Goal: Task Accomplishment & Management: Complete application form

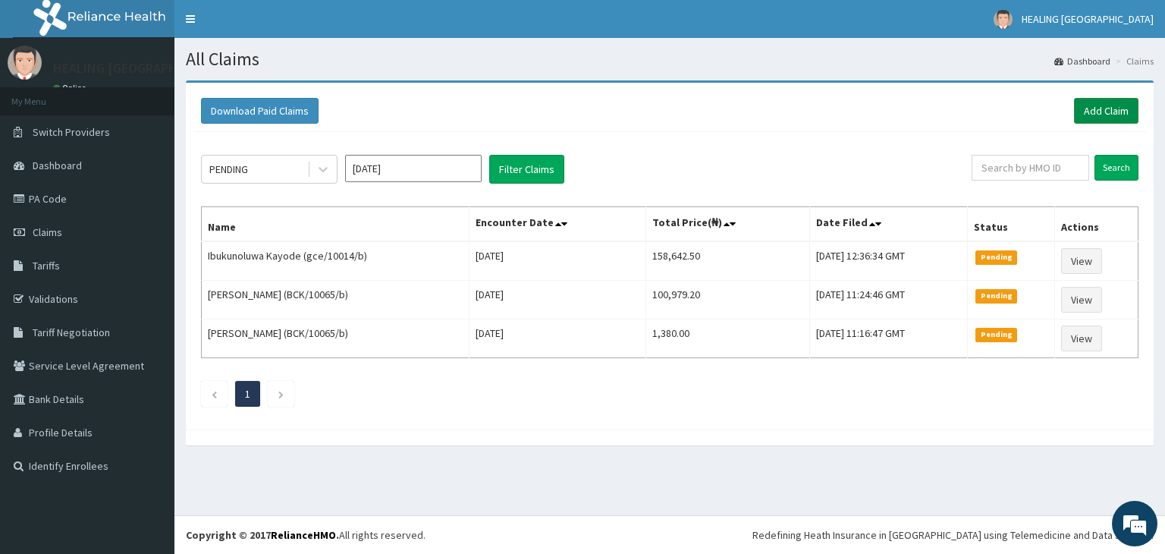
click at [1105, 107] on link "Add Claim" at bounding box center [1106, 111] width 64 height 26
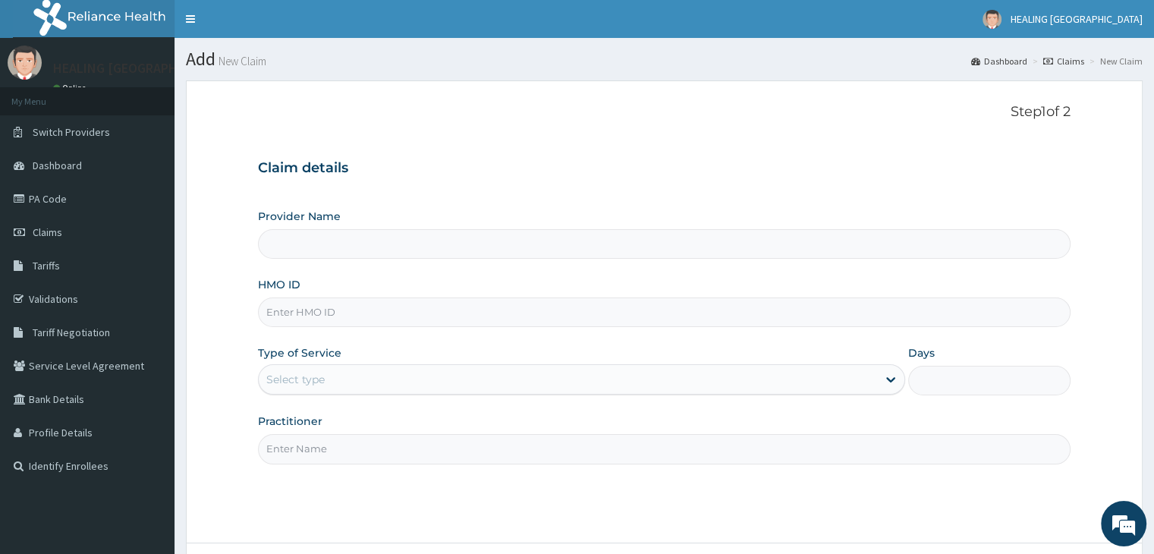
type input "HEALING [GEOGRAPHIC_DATA]"
click at [558, 307] on input "HMO ID" at bounding box center [664, 312] width 812 height 30
type input "OHT/12316/A"
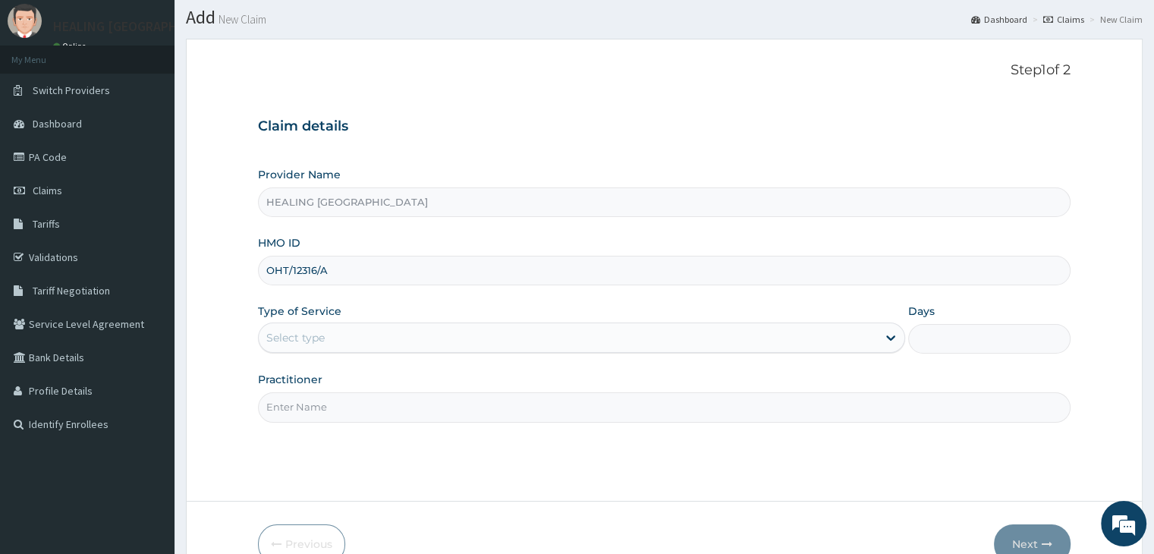
scroll to position [124, 0]
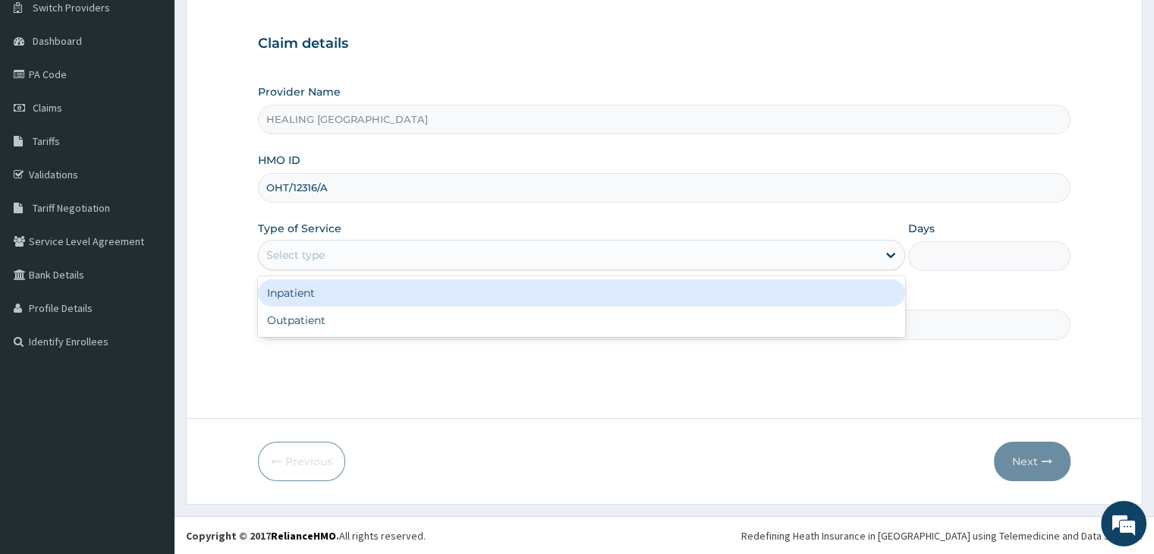
click at [654, 257] on div "Select type" at bounding box center [568, 255] width 618 height 24
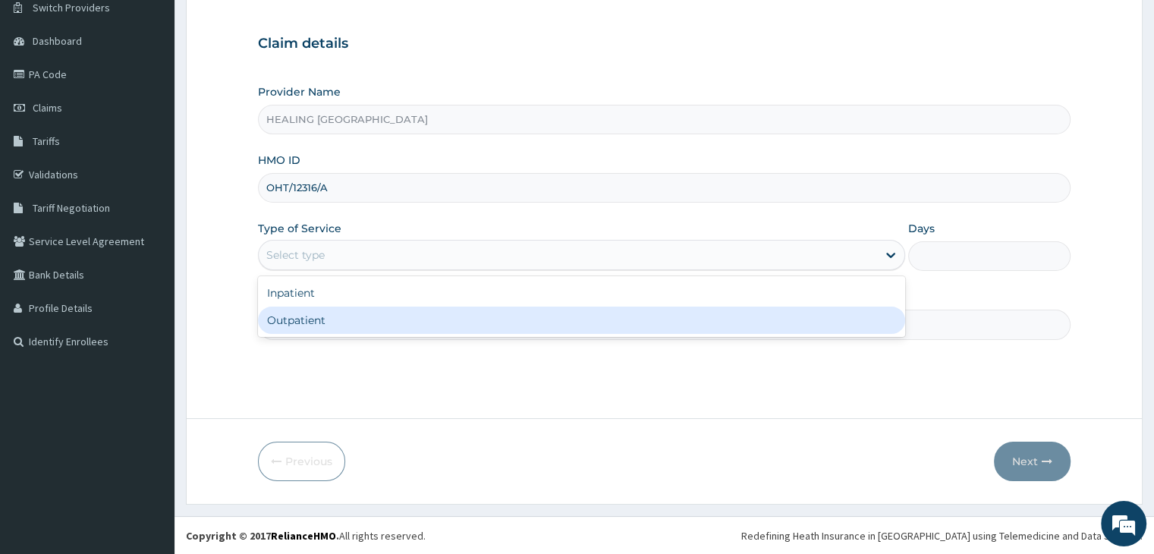
click at [644, 322] on div "Outpatient" at bounding box center [581, 319] width 647 height 27
type input "1"
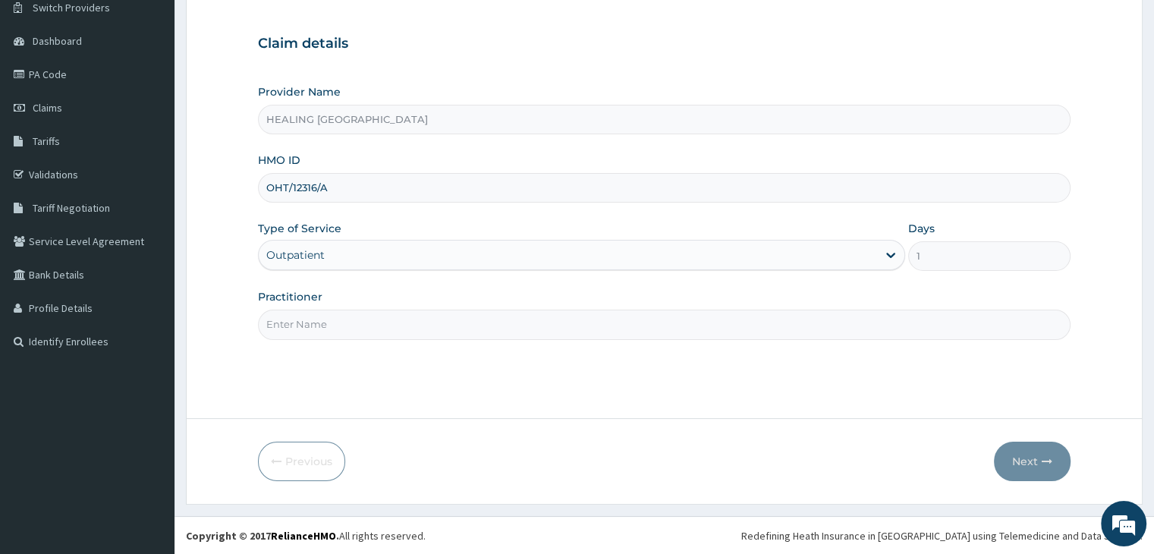
click at [655, 328] on input "Practitioner" at bounding box center [664, 324] width 812 height 30
type input "[PERSON_NAME]"
click at [1038, 450] on button "Next" at bounding box center [1032, 460] width 77 height 39
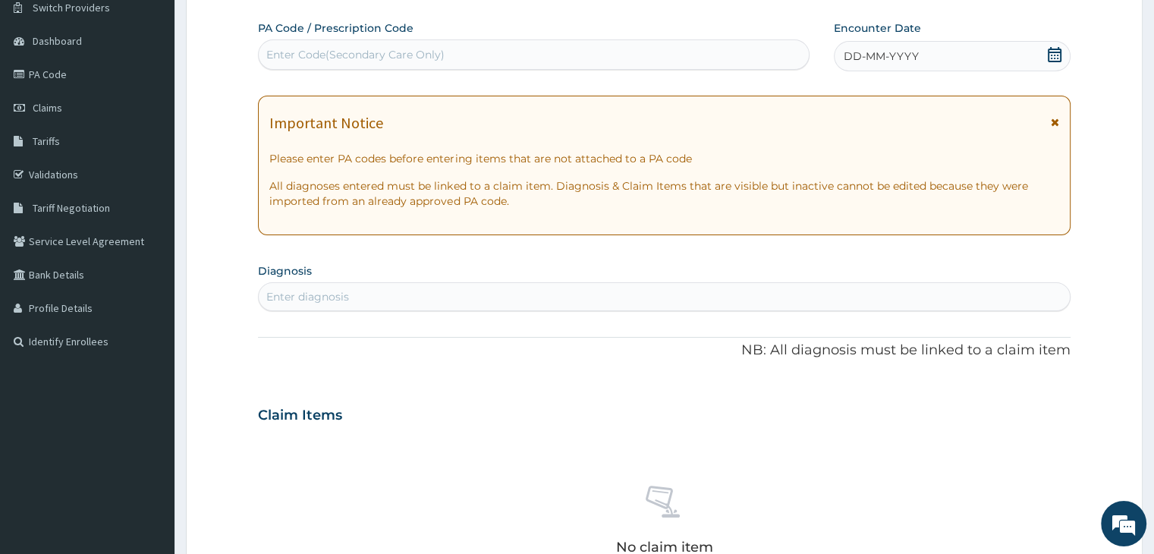
click at [1050, 49] on icon at bounding box center [1055, 54] width 14 height 15
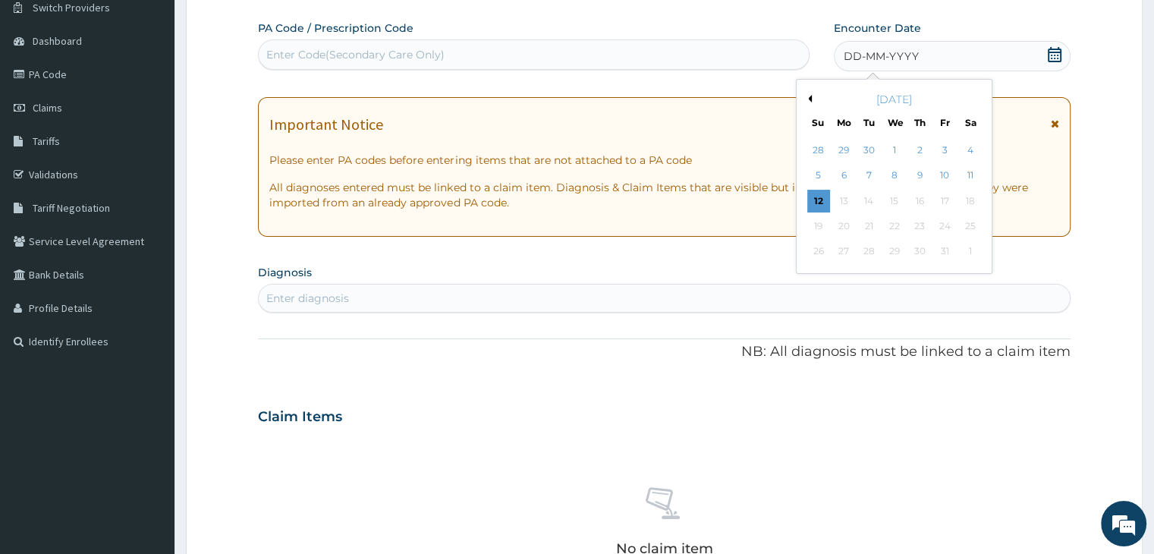
click at [810, 95] on button "Previous Month" at bounding box center [808, 99] width 8 height 8
click at [847, 225] on div "22" at bounding box center [843, 226] width 23 height 23
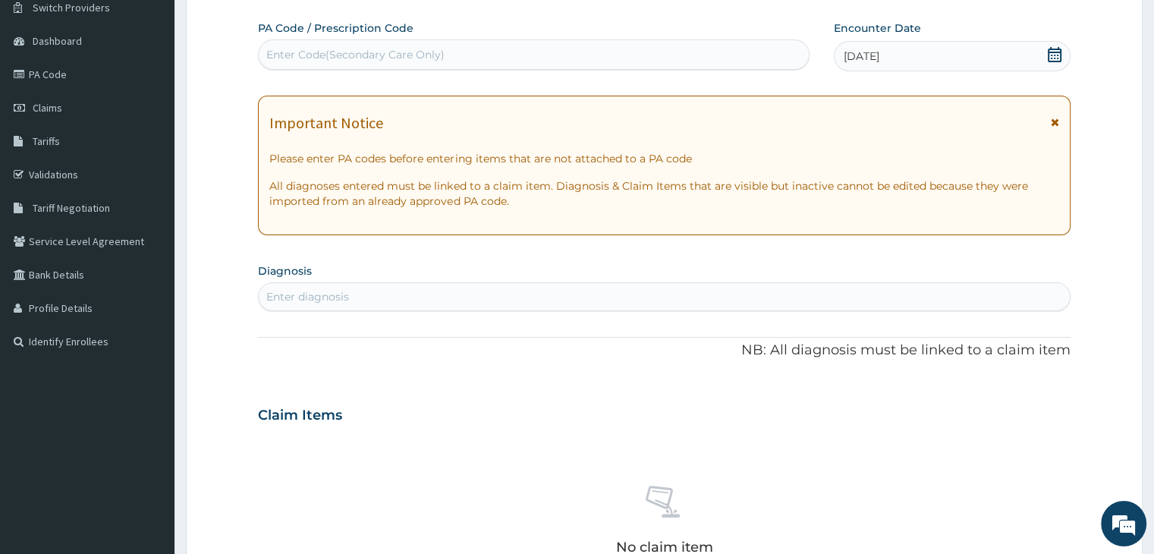
click at [629, 294] on div "Enter diagnosis" at bounding box center [664, 296] width 810 height 24
type input "fever"
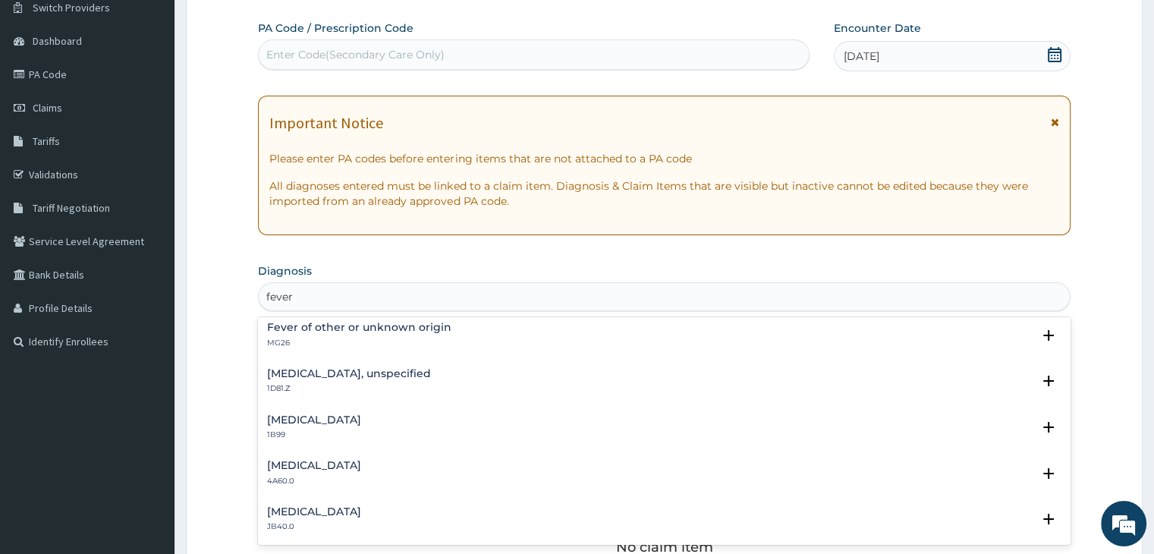
scroll to position [0, 0]
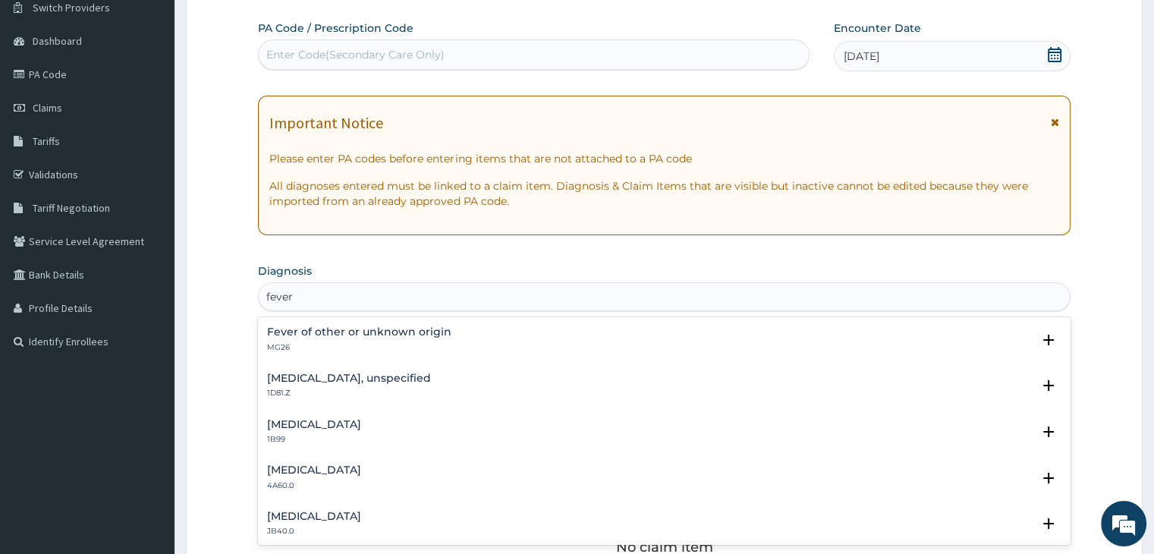
click at [504, 340] on div "Fever of other or unknown origin MG26" at bounding box center [663, 339] width 793 height 27
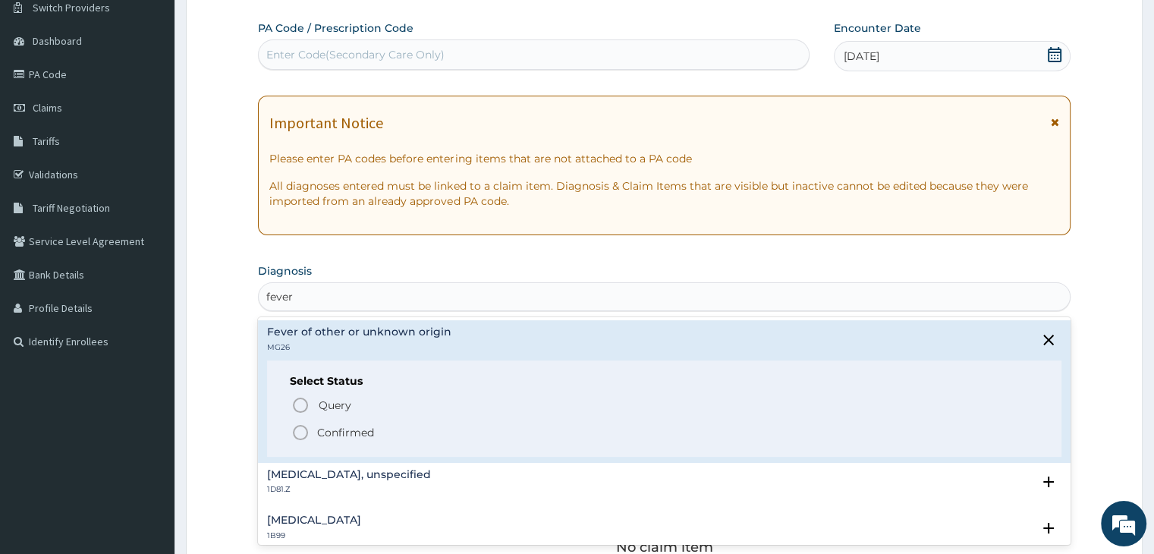
click at [300, 426] on icon "status option filled" at bounding box center [300, 432] width 18 height 18
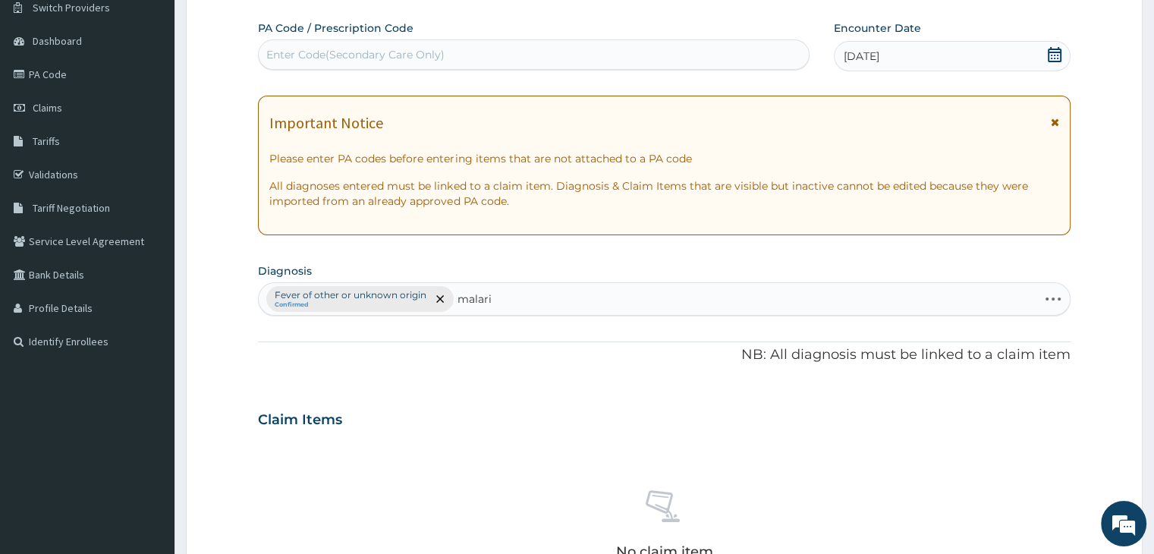
type input "[MEDICAL_DATA]"
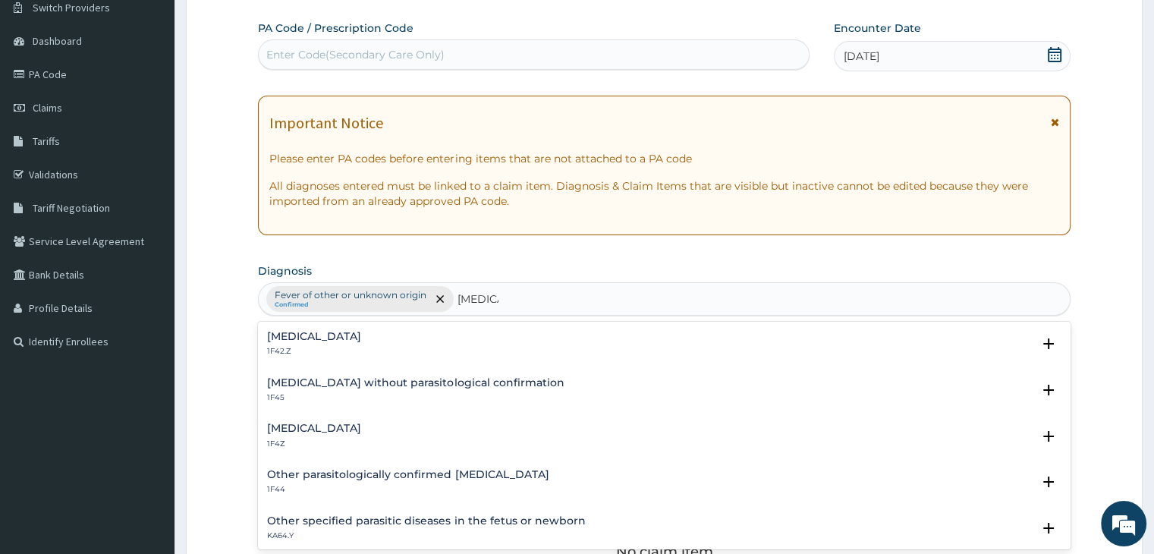
click at [443, 425] on div "[MEDICAL_DATA] 1F4Z" at bounding box center [663, 436] width 793 height 27
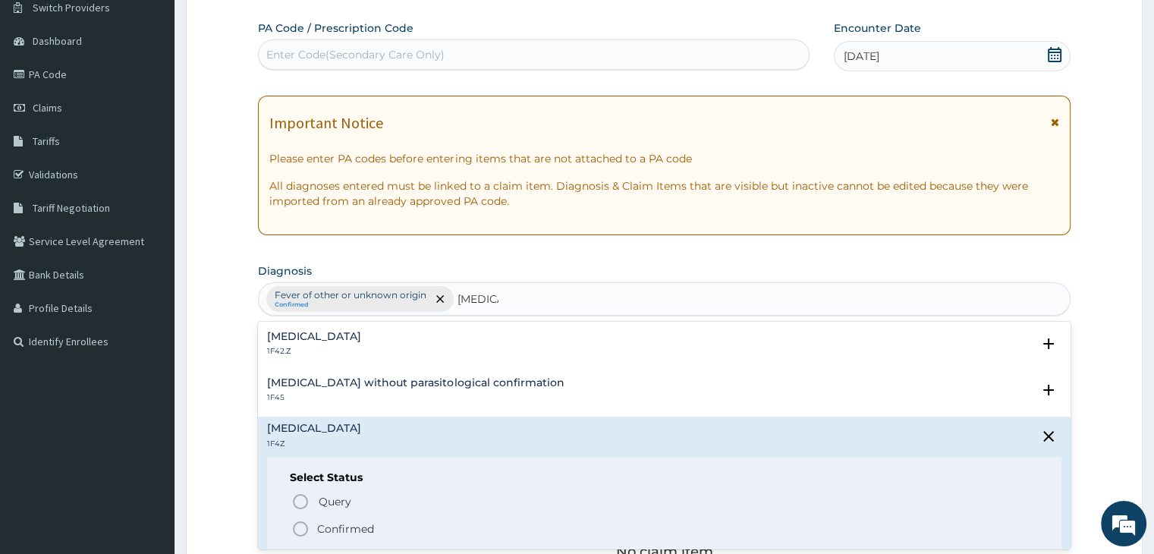
click at [303, 523] on icon "status option filled" at bounding box center [300, 529] width 18 height 18
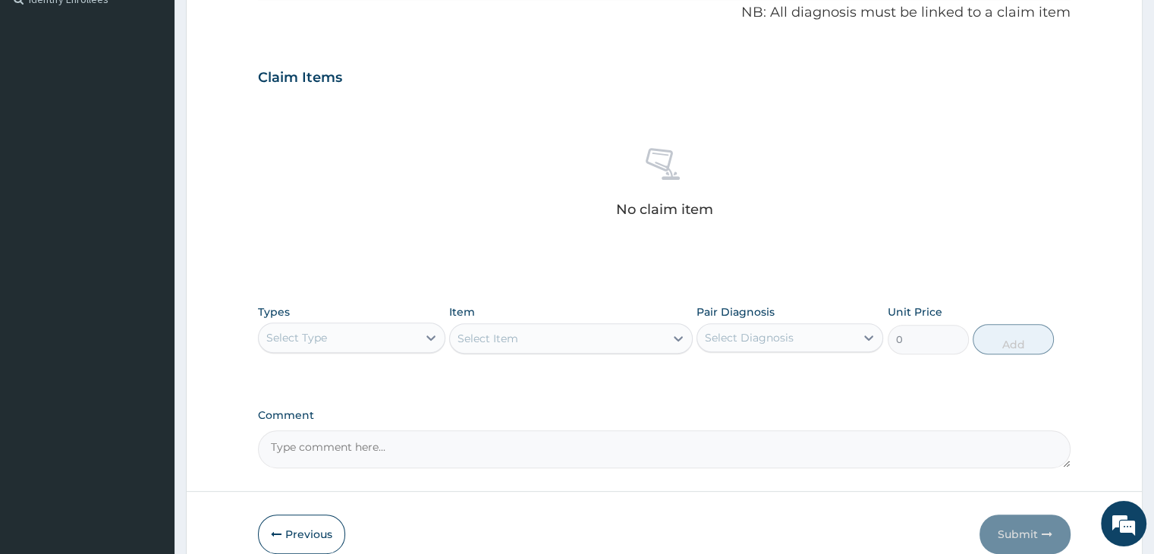
scroll to position [539, 0]
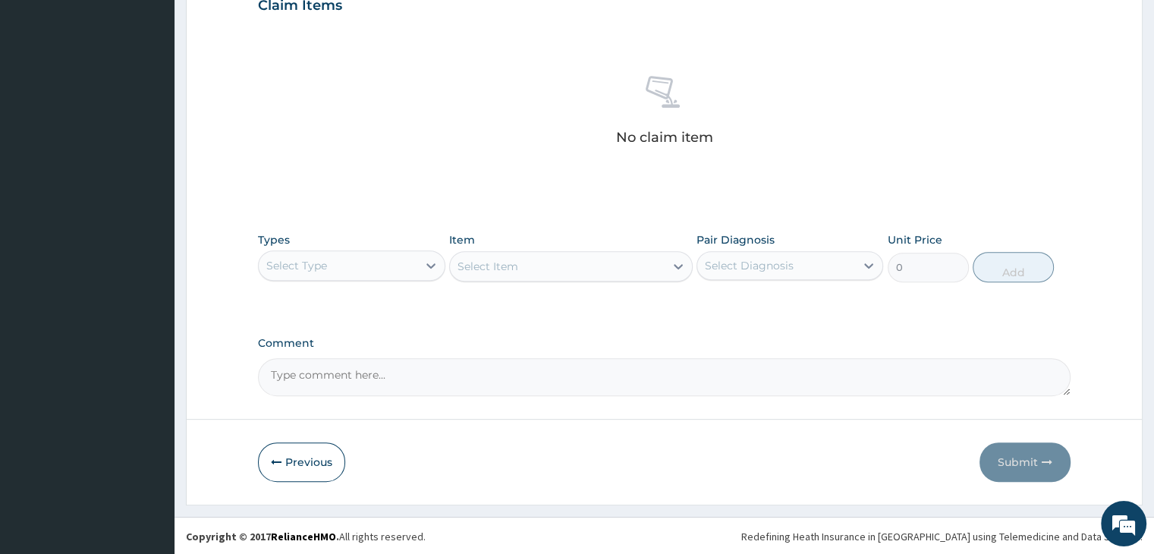
click at [367, 264] on div "Select Type" at bounding box center [338, 265] width 158 height 24
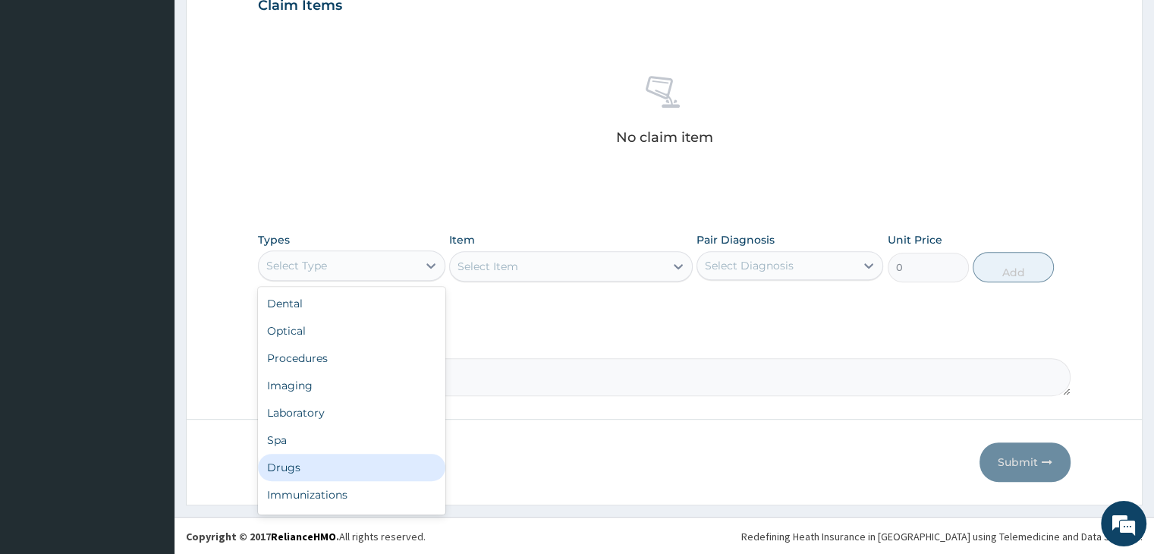
click at [325, 474] on div "Drugs" at bounding box center [351, 467] width 187 height 27
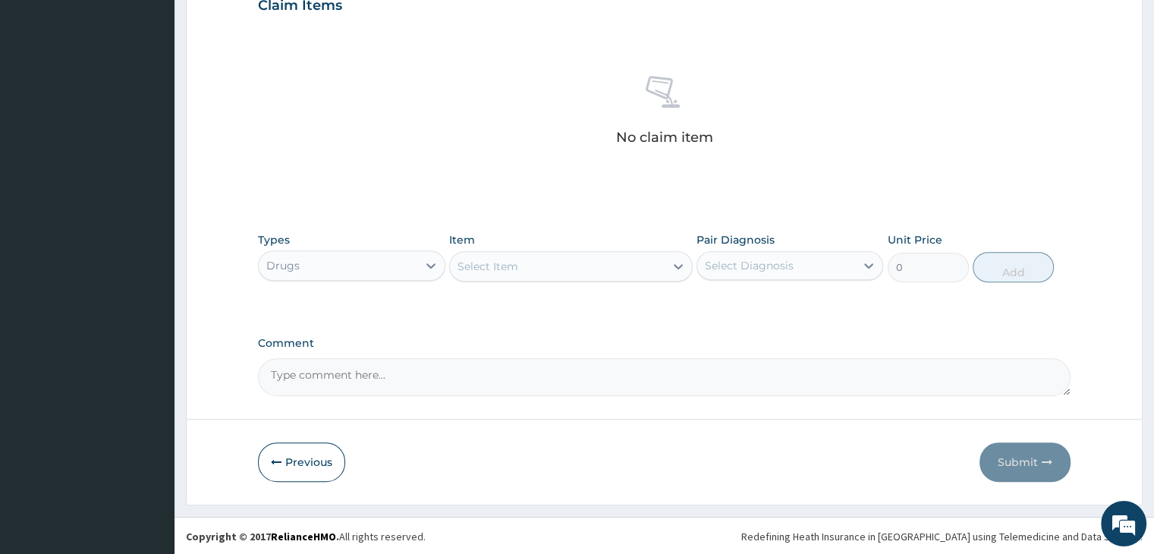
click at [539, 268] on div "Select Item" at bounding box center [557, 266] width 215 height 24
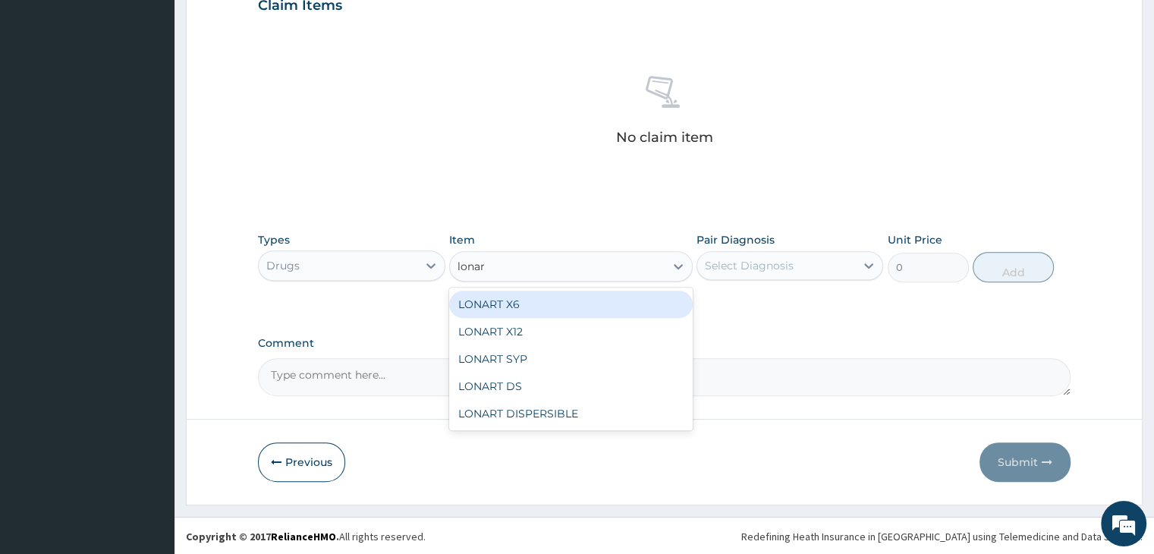
type input "lonart"
click at [574, 296] on div "LONART X6" at bounding box center [570, 304] width 243 height 27
type input "506"
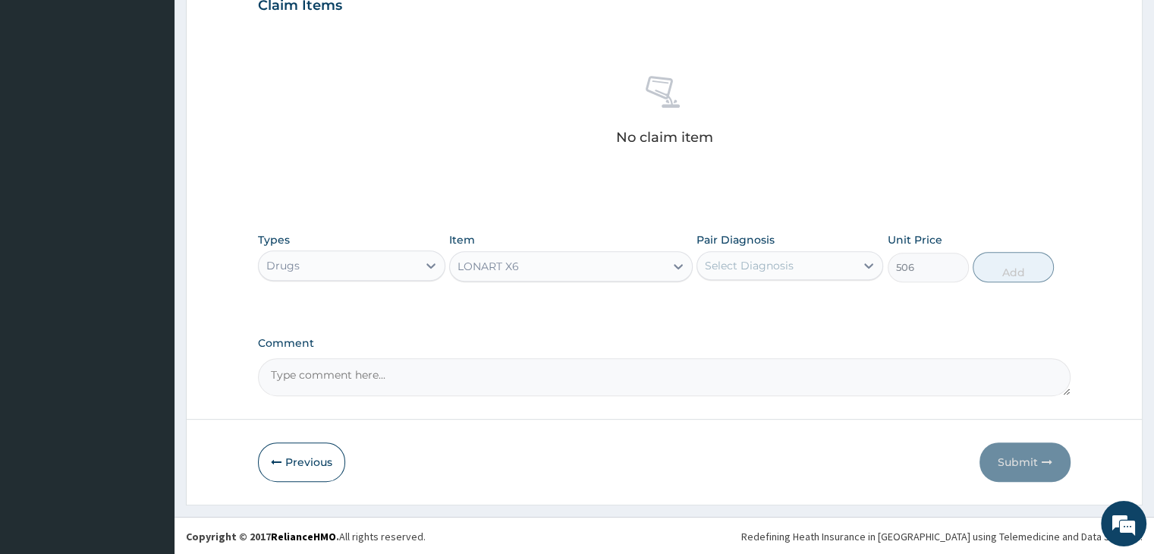
click at [836, 262] on div "Select Diagnosis" at bounding box center [776, 265] width 158 height 24
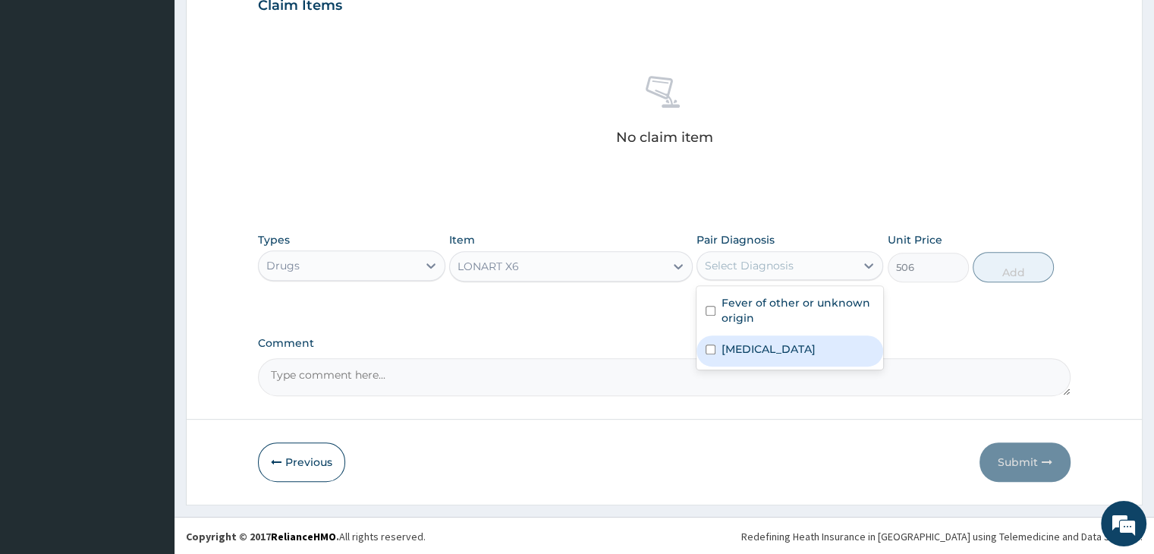
click at [786, 360] on div "[MEDICAL_DATA]" at bounding box center [789, 350] width 187 height 31
checkbox input "true"
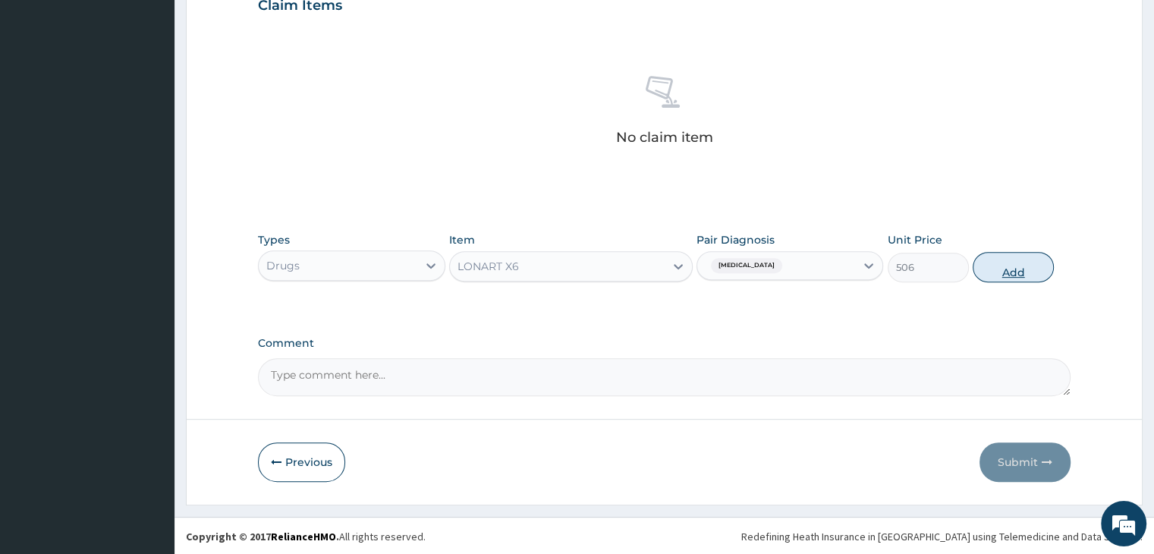
click at [1015, 275] on button "Add" at bounding box center [1012, 267] width 81 height 30
type input "0"
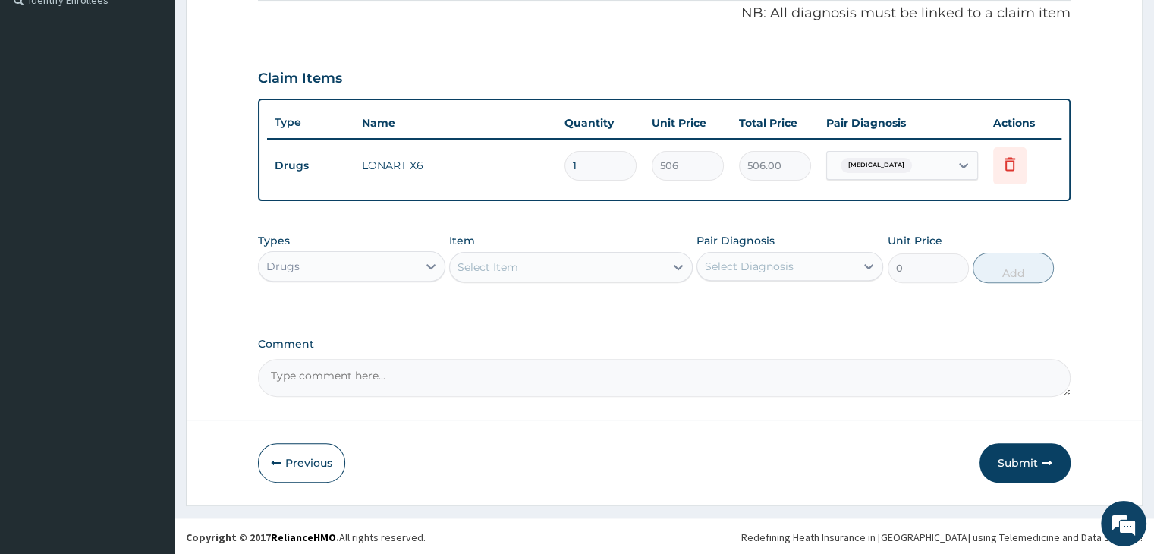
click at [564, 263] on div "Select Item" at bounding box center [557, 267] width 215 height 24
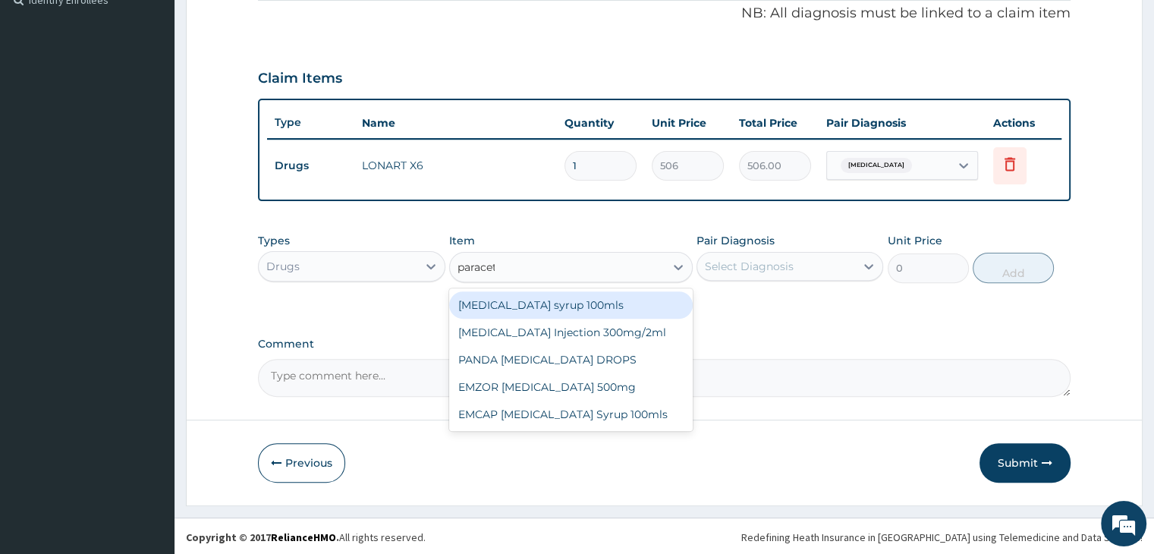
type input "paraceta"
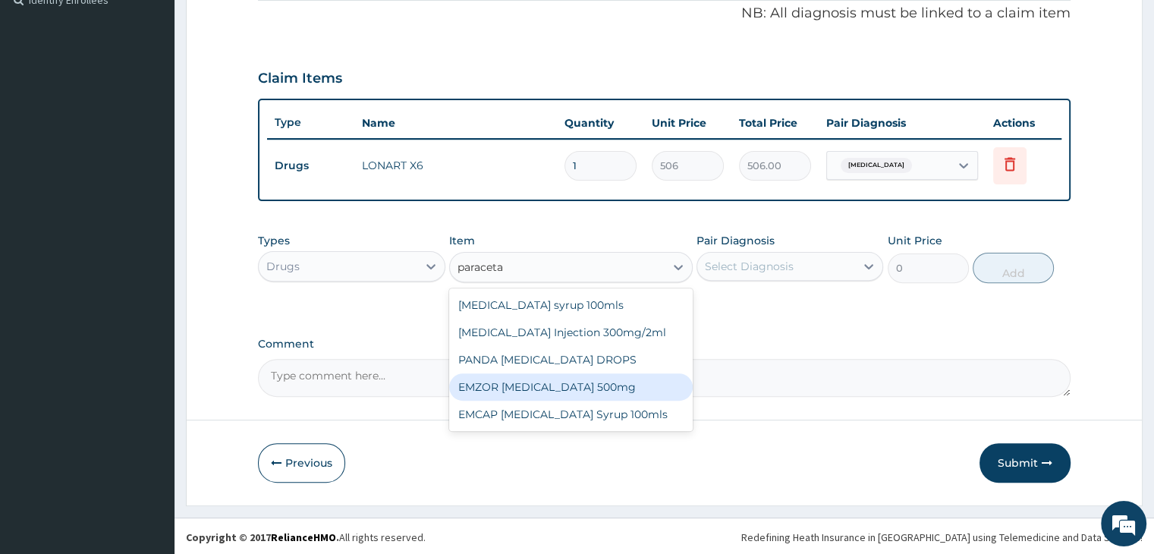
click at [585, 388] on div "EMZOR [MEDICAL_DATA] 500mg" at bounding box center [570, 386] width 243 height 27
type input "25.3"
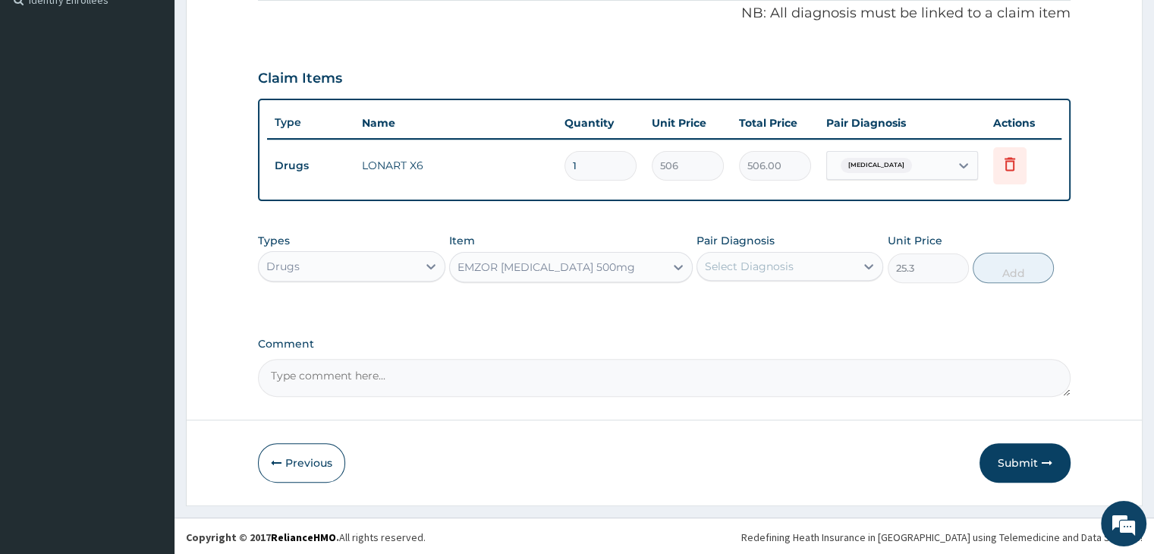
click at [782, 259] on div "Select Diagnosis" at bounding box center [749, 266] width 89 height 15
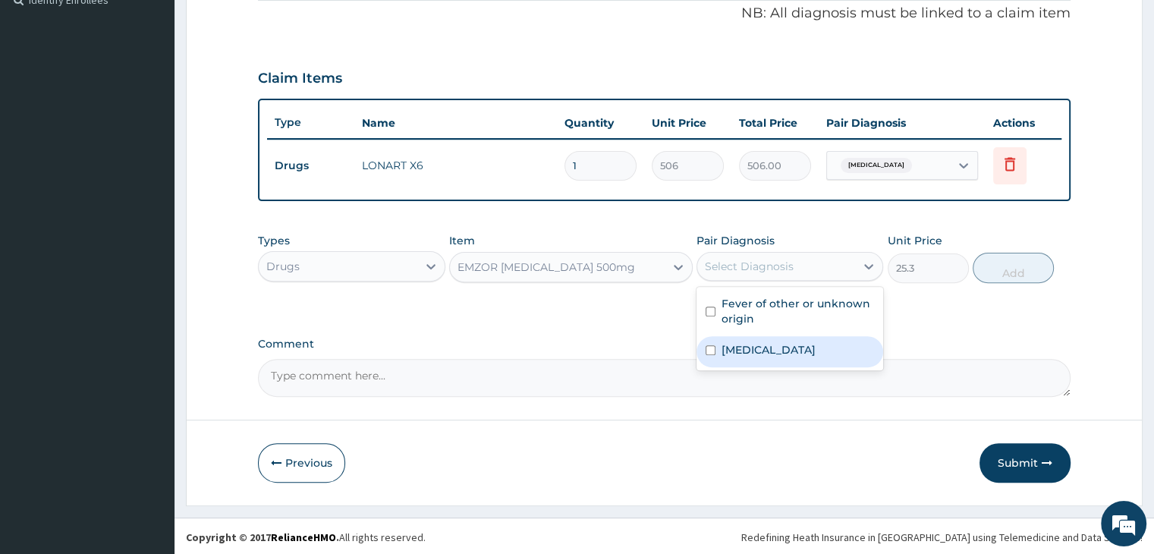
click at [778, 347] on label "[MEDICAL_DATA]" at bounding box center [768, 349] width 94 height 15
checkbox input "true"
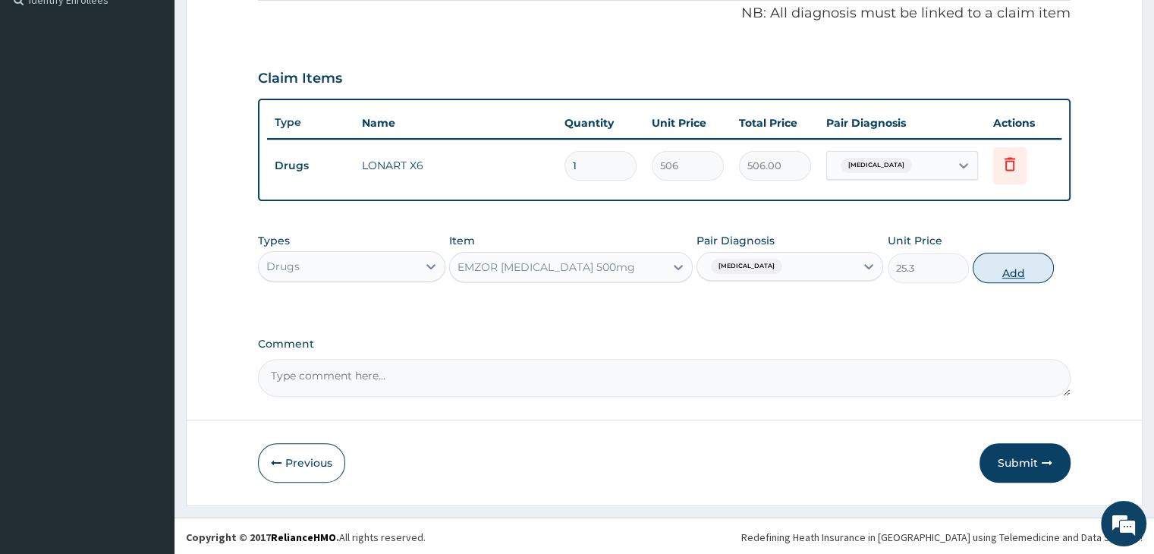
click at [1017, 262] on button "Add" at bounding box center [1012, 268] width 81 height 30
type input "0"
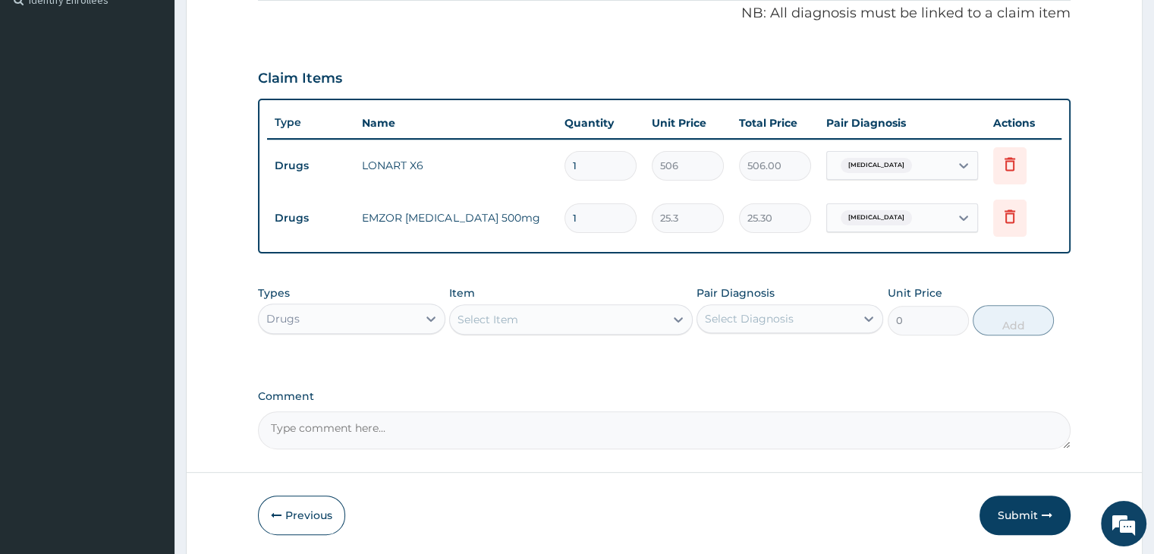
click at [573, 316] on div "Select Item" at bounding box center [557, 319] width 215 height 24
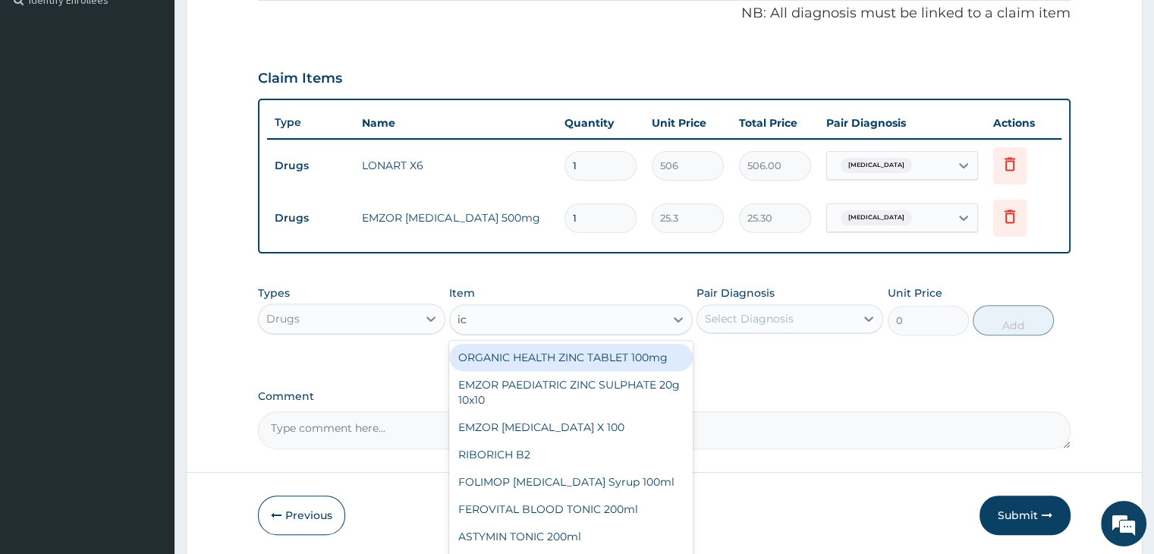
type input "i"
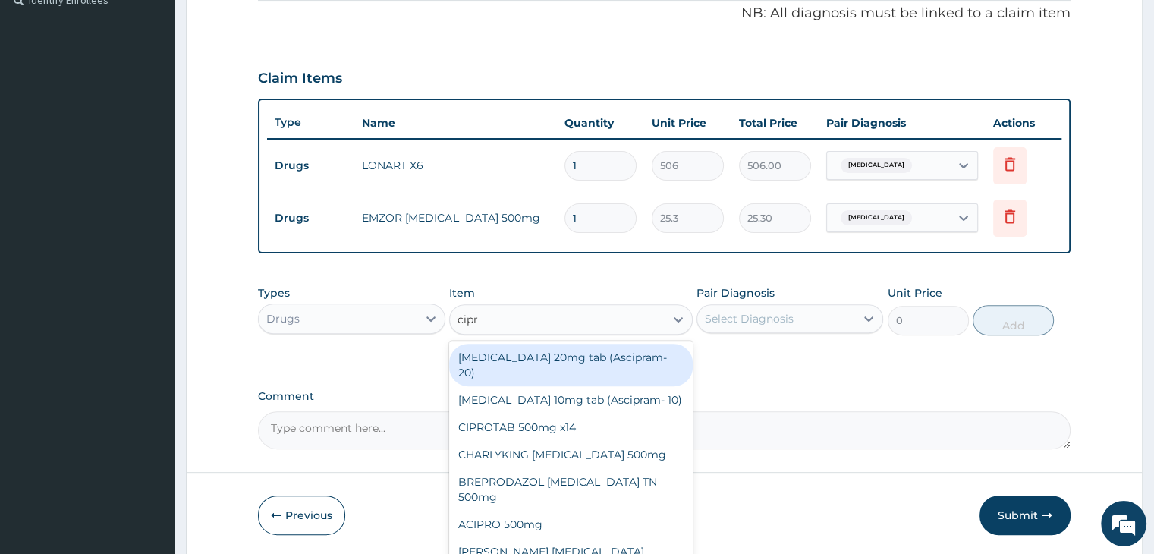
type input "[MEDICAL_DATA]"
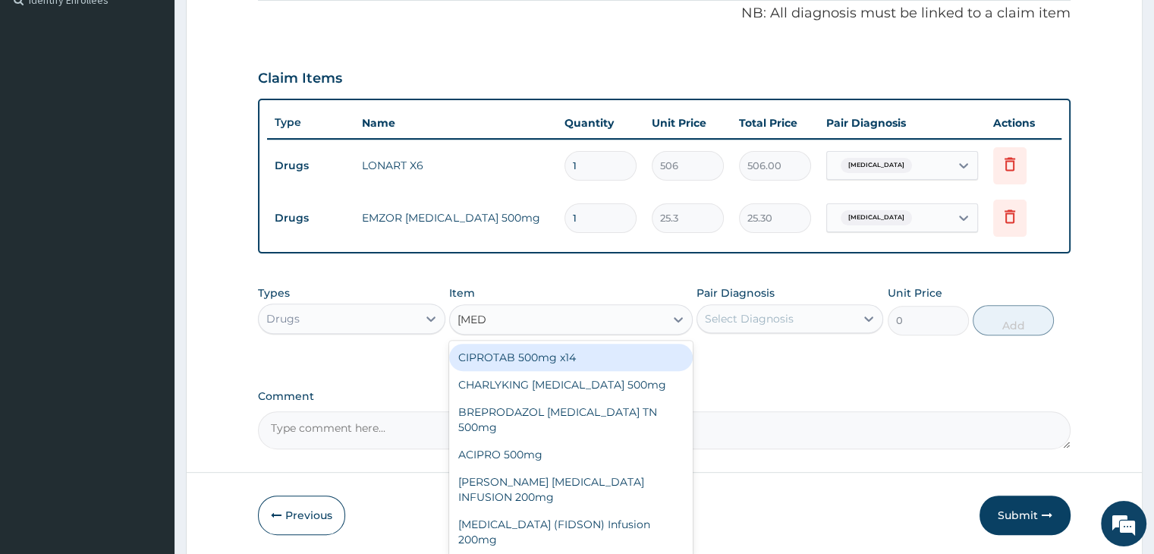
click at [579, 357] on div "CIPROTAB 500mg x14" at bounding box center [570, 357] width 243 height 27
type input "341.55"
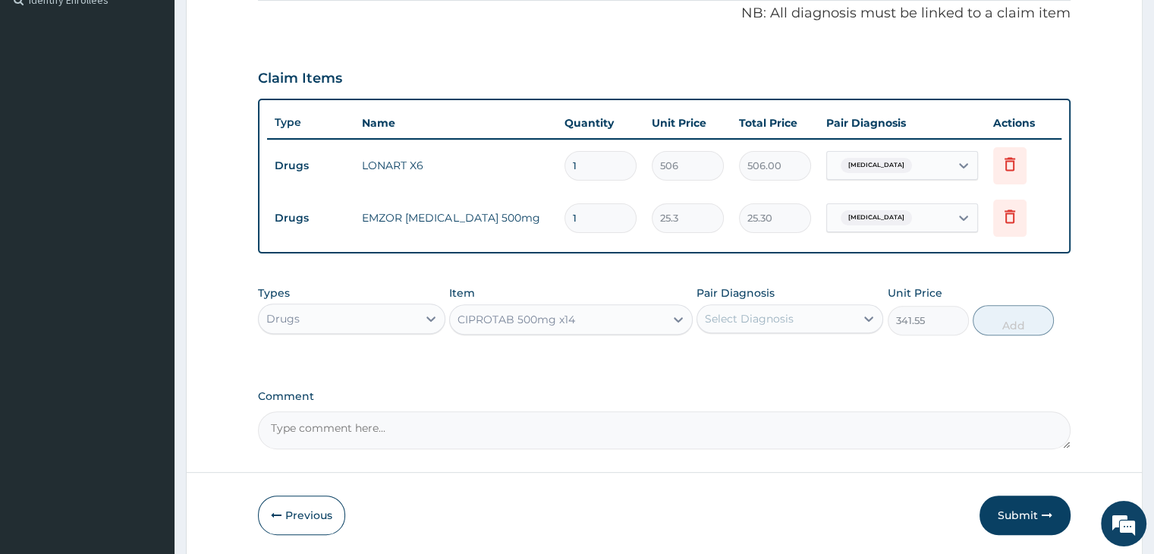
click at [796, 307] on div "Select Diagnosis" at bounding box center [776, 318] width 158 height 24
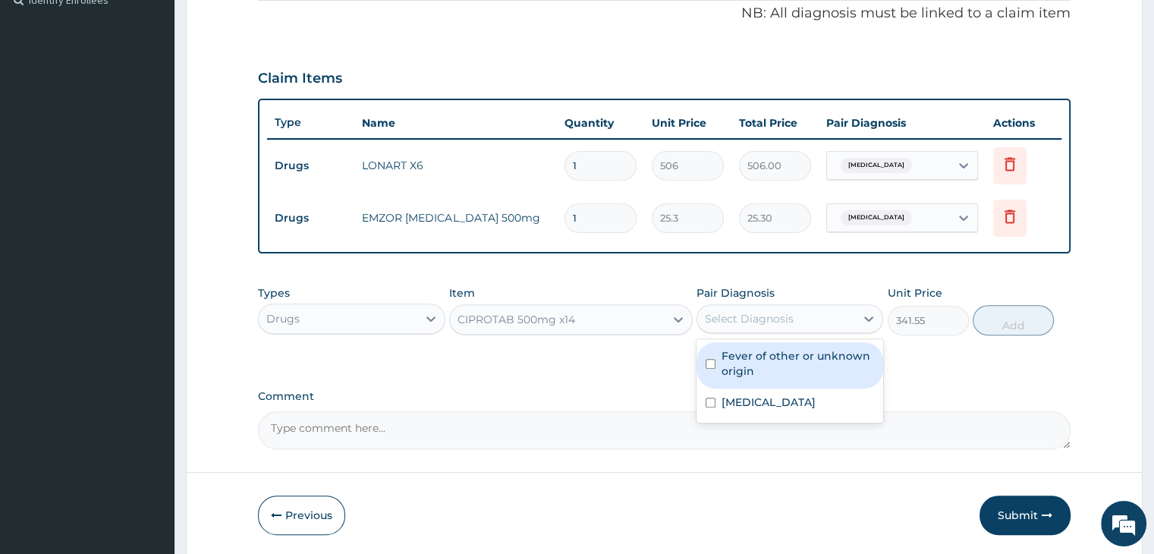
click at [795, 375] on label "Fever of other or unknown origin" at bounding box center [797, 363] width 152 height 30
checkbox input "true"
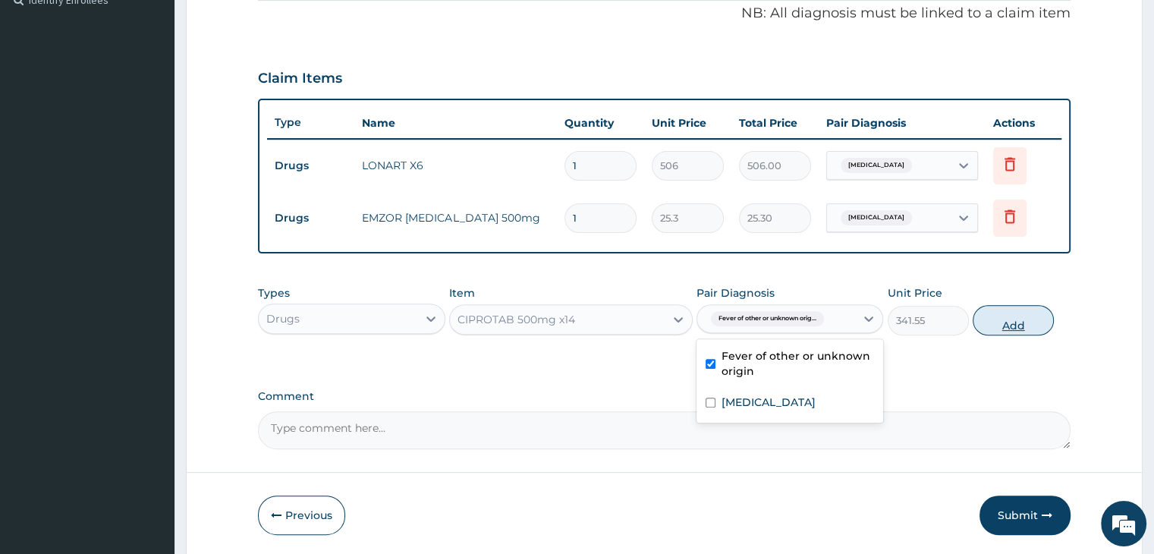
click at [1005, 325] on button "Add" at bounding box center [1012, 320] width 81 height 30
type input "0"
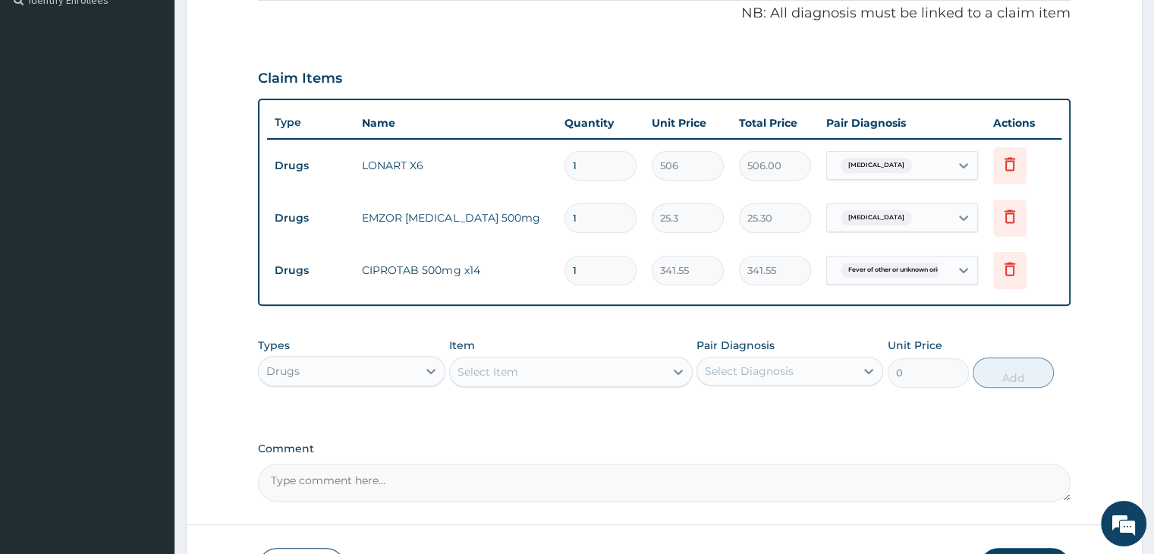
click at [371, 368] on div "Drugs" at bounding box center [338, 371] width 158 height 24
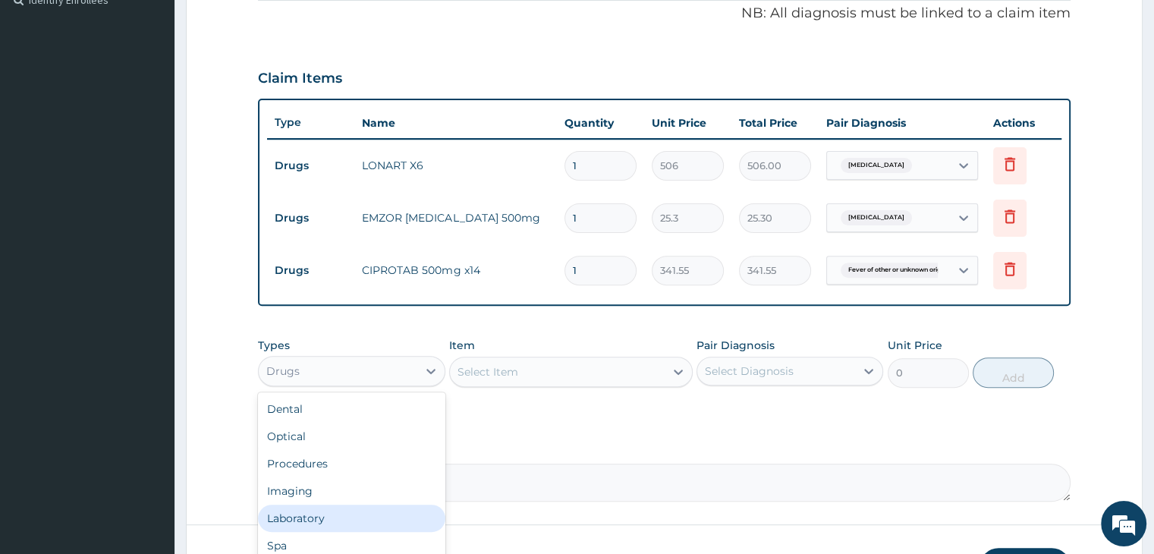
click at [337, 517] on div "Laboratory" at bounding box center [351, 517] width 187 height 27
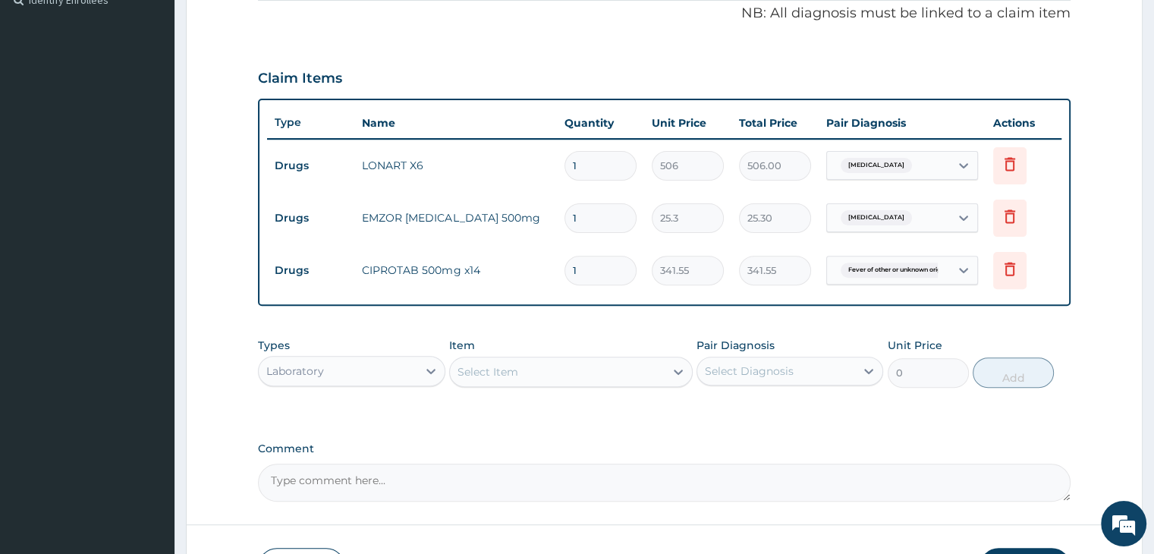
click at [526, 379] on div "Select Item" at bounding box center [557, 372] width 215 height 24
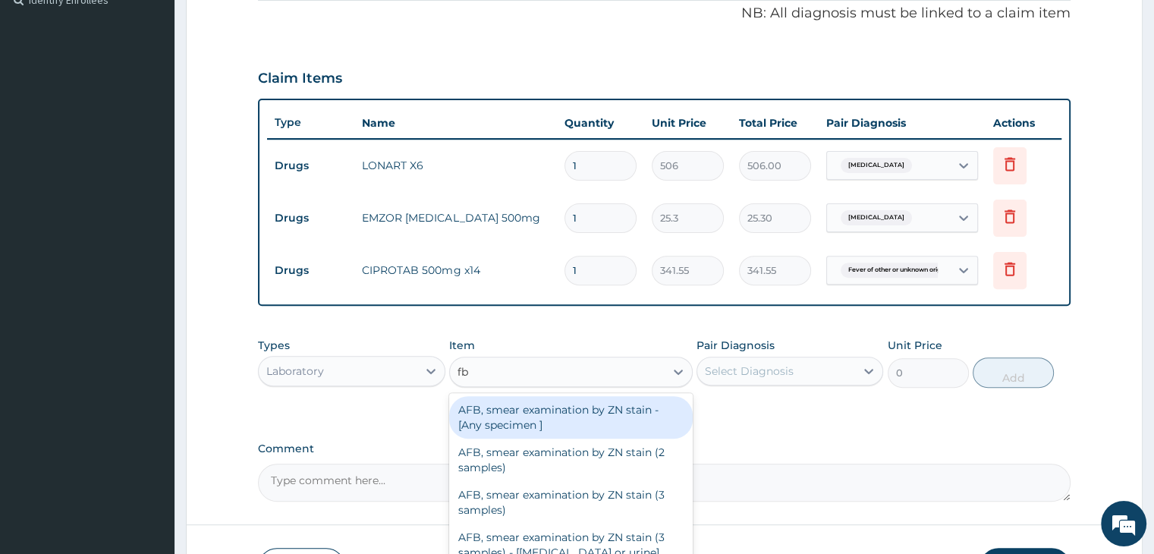
type input "fbc"
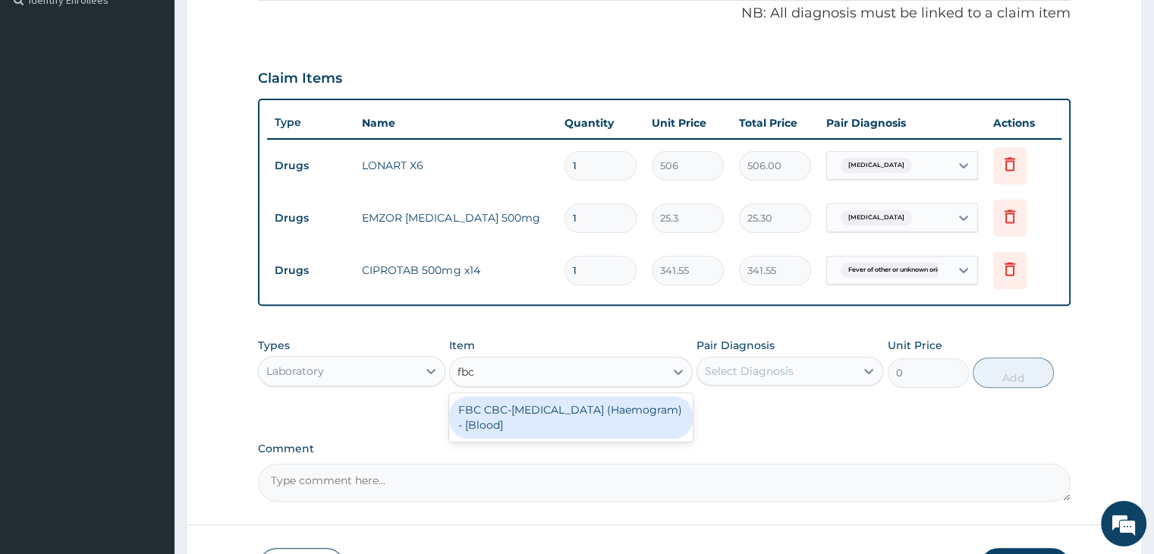
click at [557, 430] on div "FBC CBC-[MEDICAL_DATA] (Haemogram) - [Blood]" at bounding box center [570, 417] width 243 height 42
type input "4600"
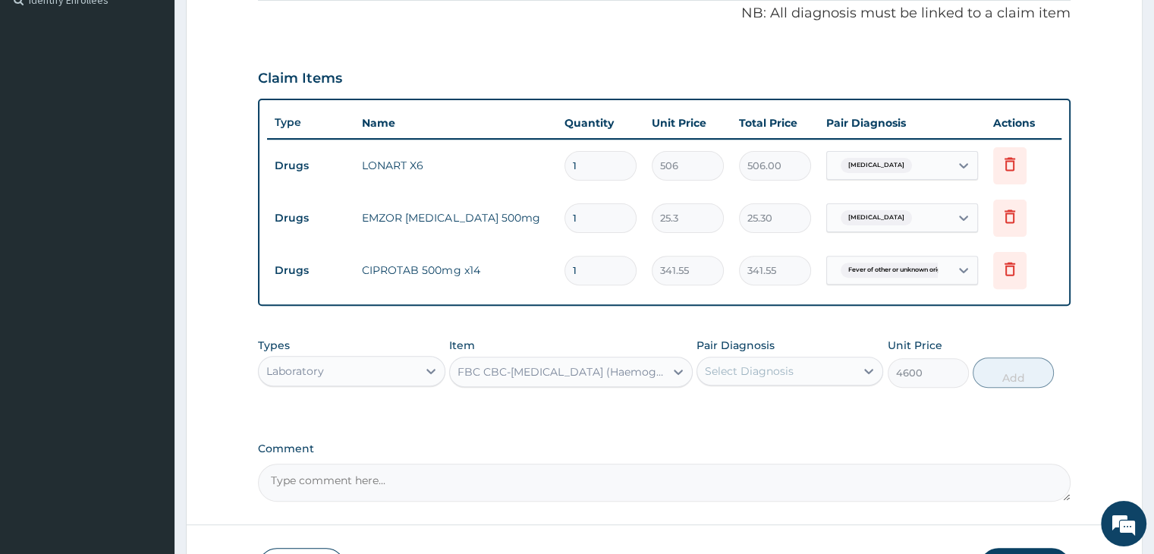
click at [800, 367] on div "Select Diagnosis" at bounding box center [776, 371] width 158 height 24
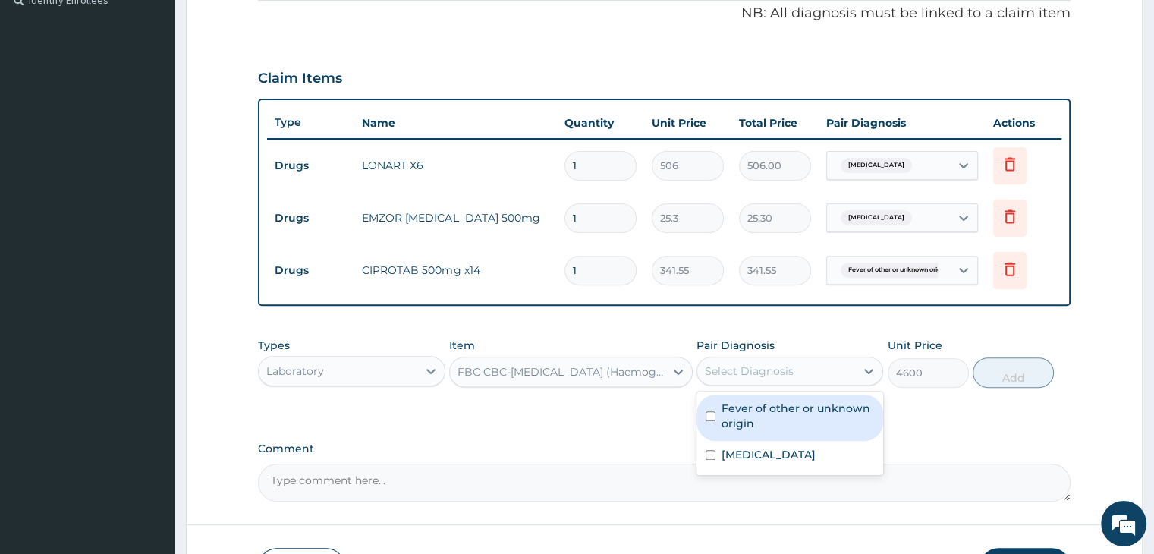
click at [785, 419] on label "Fever of other or unknown origin" at bounding box center [797, 416] width 152 height 30
checkbox input "true"
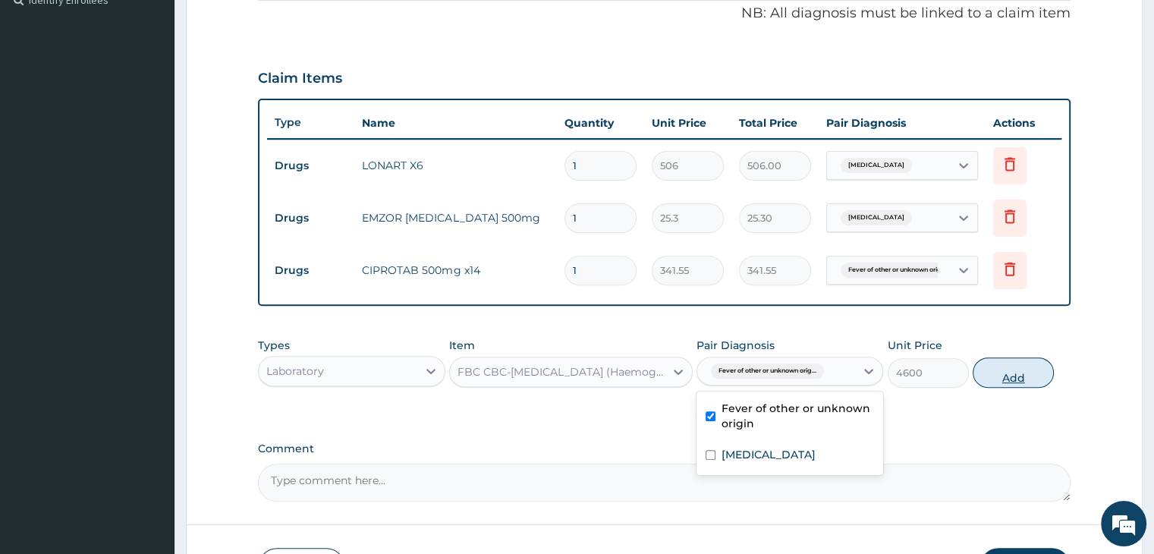
click at [1018, 367] on button "Add" at bounding box center [1012, 372] width 81 height 30
type input "0"
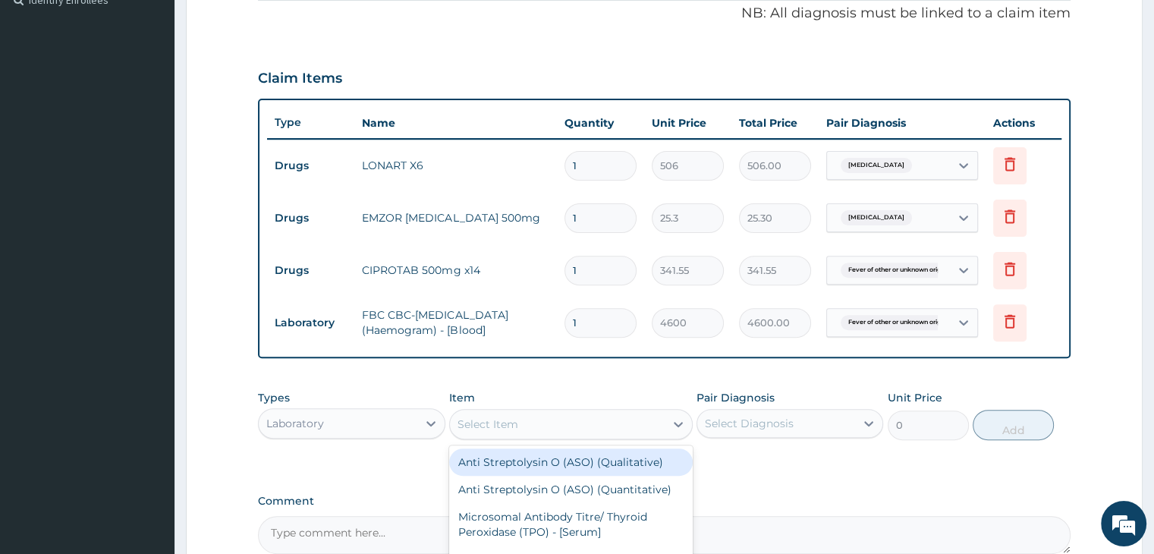
click at [577, 420] on div "Select Item" at bounding box center [557, 424] width 215 height 24
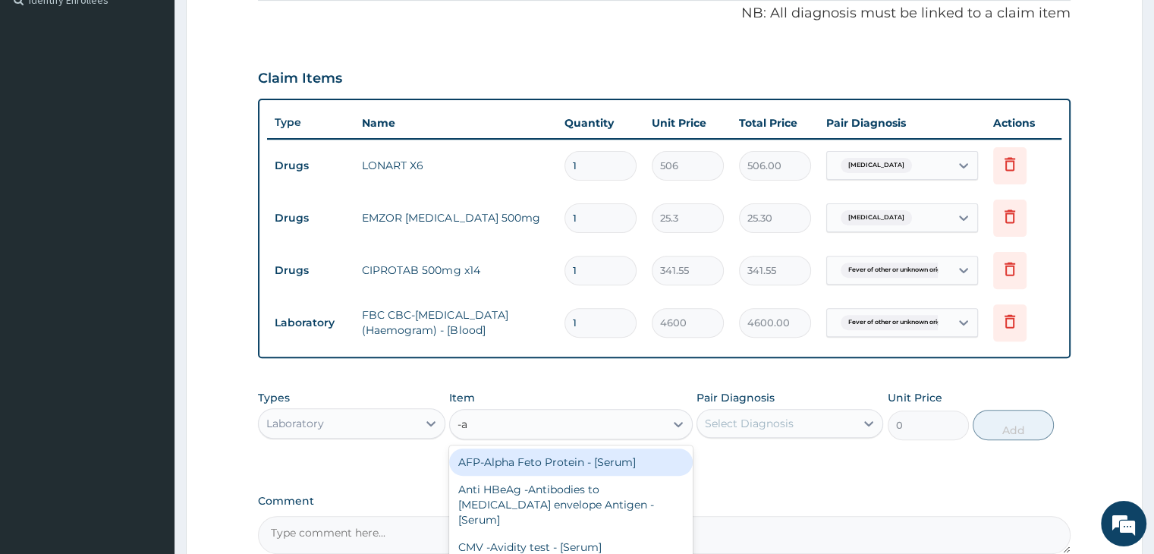
type input "-"
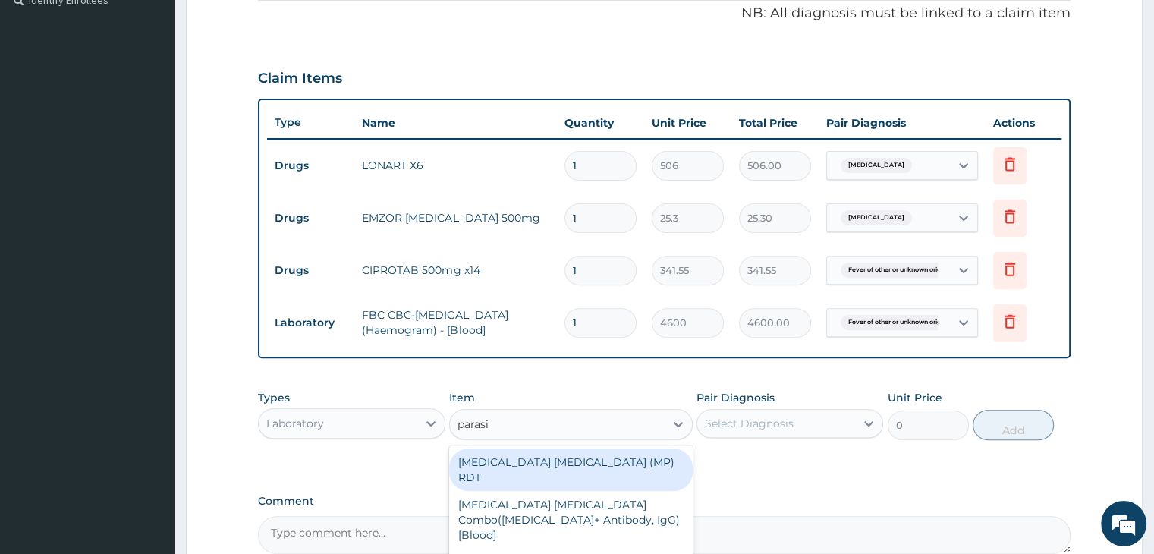
type input "parasit"
click at [567, 456] on div "[MEDICAL_DATA] [MEDICAL_DATA] (MP) RDT" at bounding box center [570, 469] width 243 height 42
type input "1725"
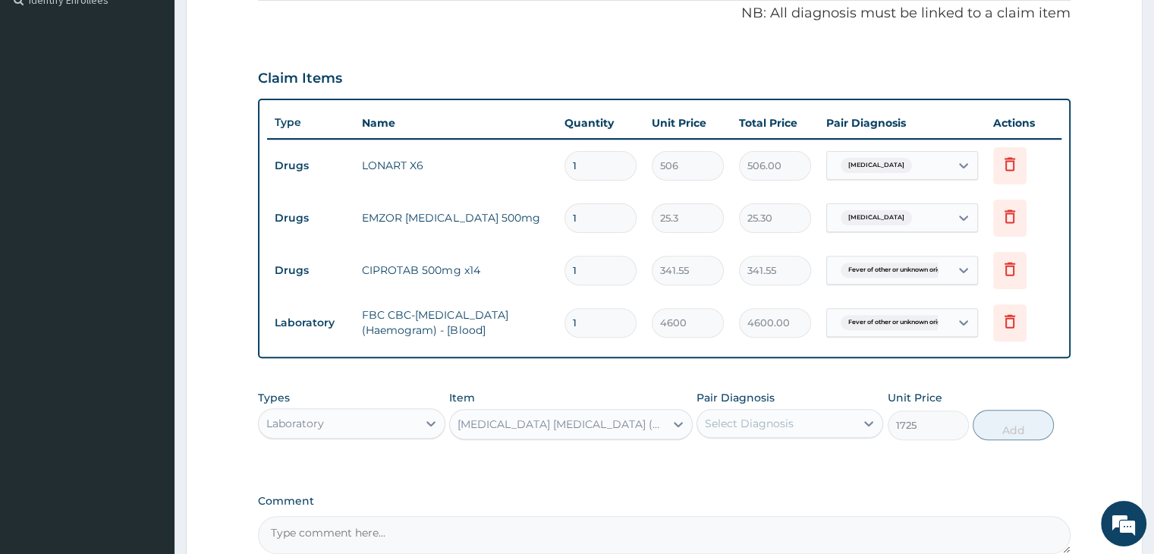
click at [816, 427] on div "Select Diagnosis" at bounding box center [776, 423] width 158 height 24
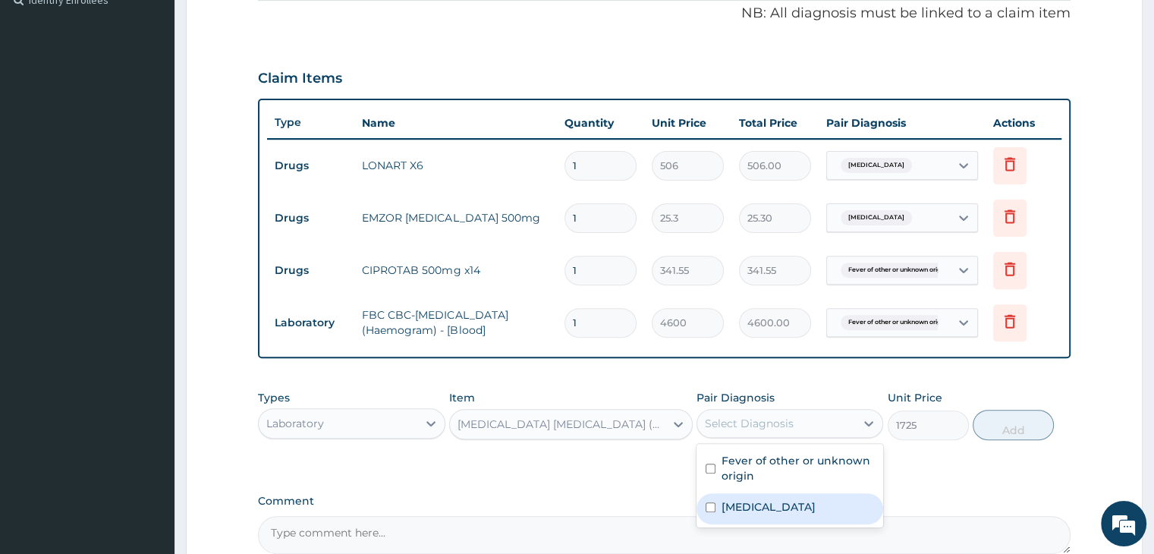
click at [791, 511] on label "[MEDICAL_DATA]" at bounding box center [768, 506] width 94 height 15
checkbox input "true"
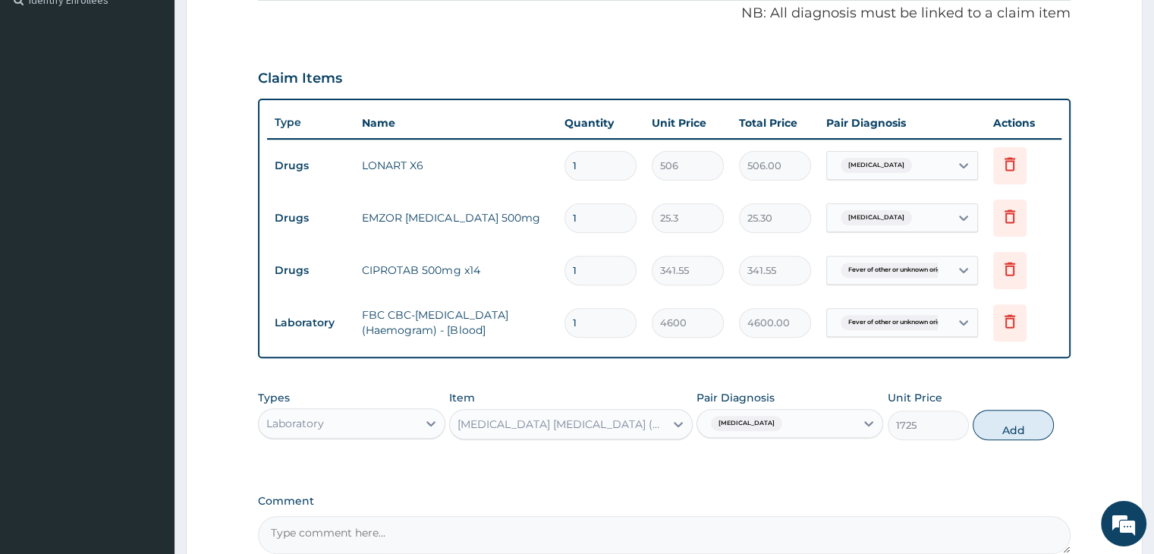
click at [1004, 437] on div "Types Laboratory Item [MEDICAL_DATA] [MEDICAL_DATA] (MP) RDT Pair Diagnosis [ME…" at bounding box center [664, 414] width 812 height 65
click at [998, 429] on button "Add" at bounding box center [1012, 425] width 81 height 30
type input "0"
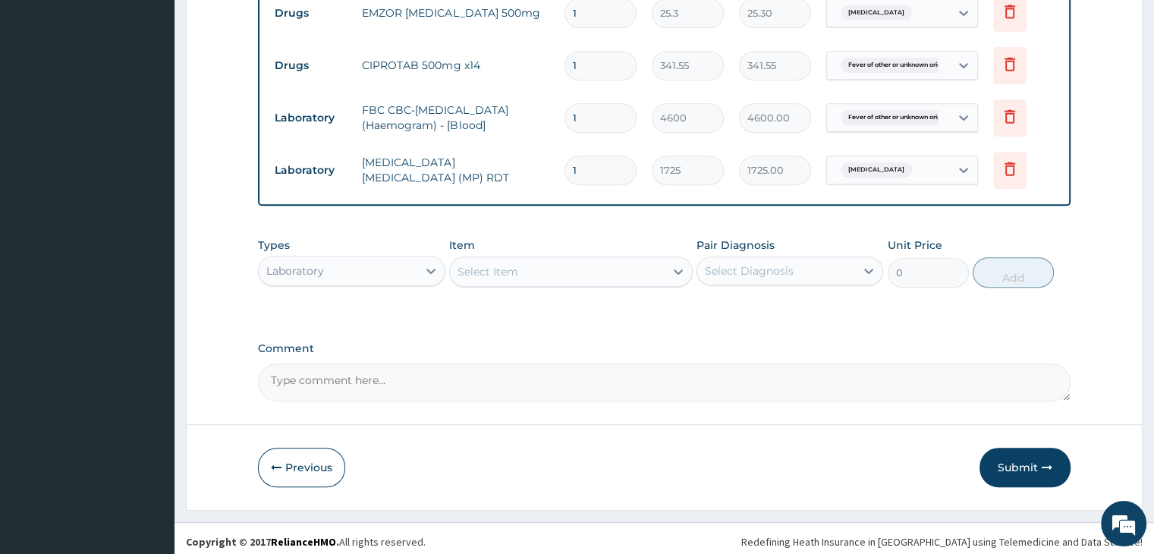
scroll to position [674, 0]
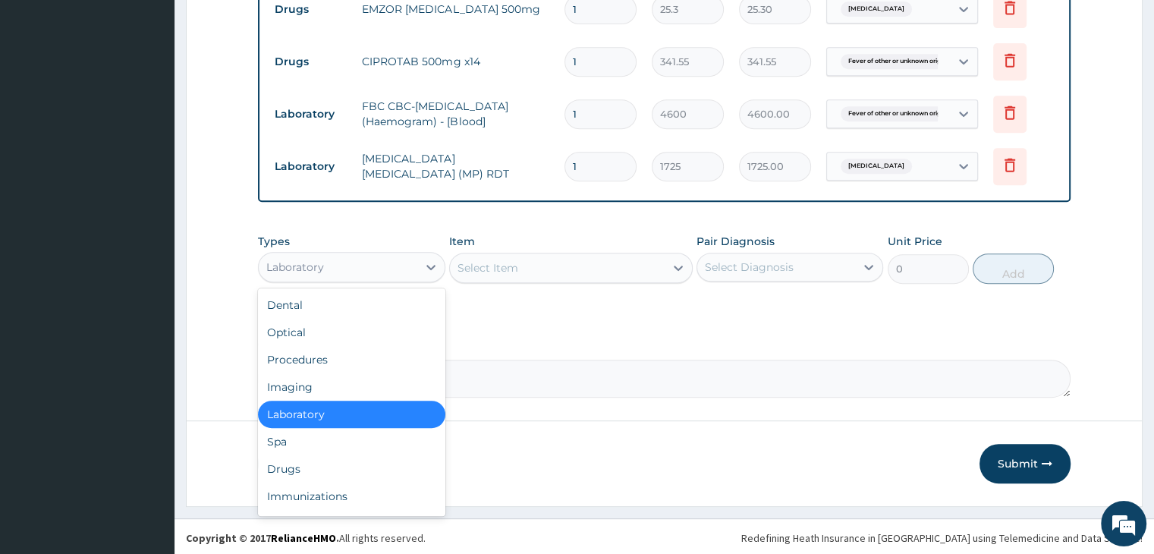
click at [364, 256] on div "Laboratory" at bounding box center [338, 267] width 158 height 24
click at [343, 460] on div "Drugs" at bounding box center [351, 468] width 187 height 27
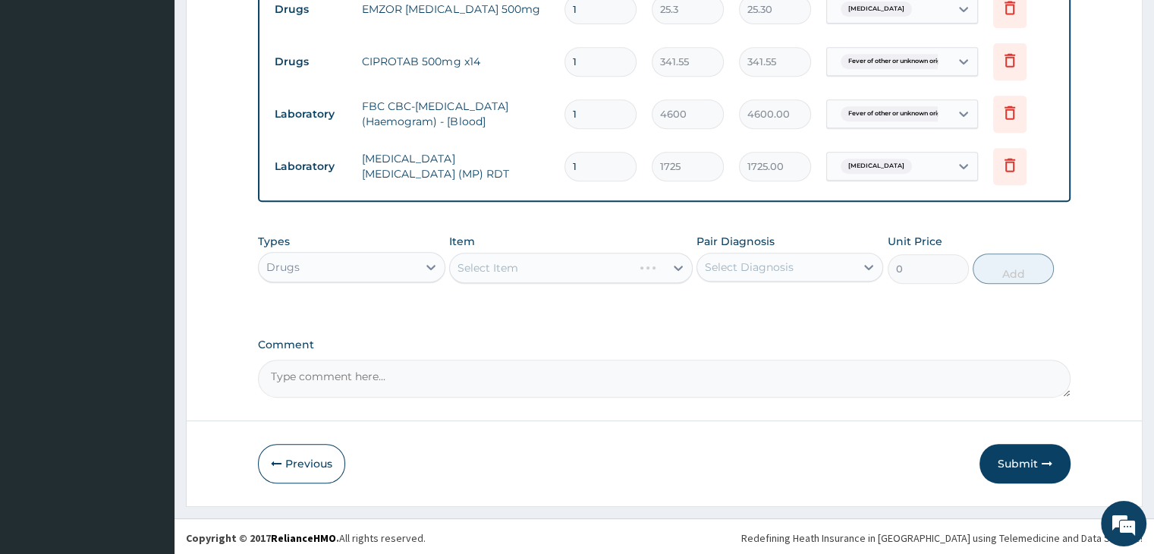
click at [366, 268] on div "Drugs" at bounding box center [338, 267] width 158 height 24
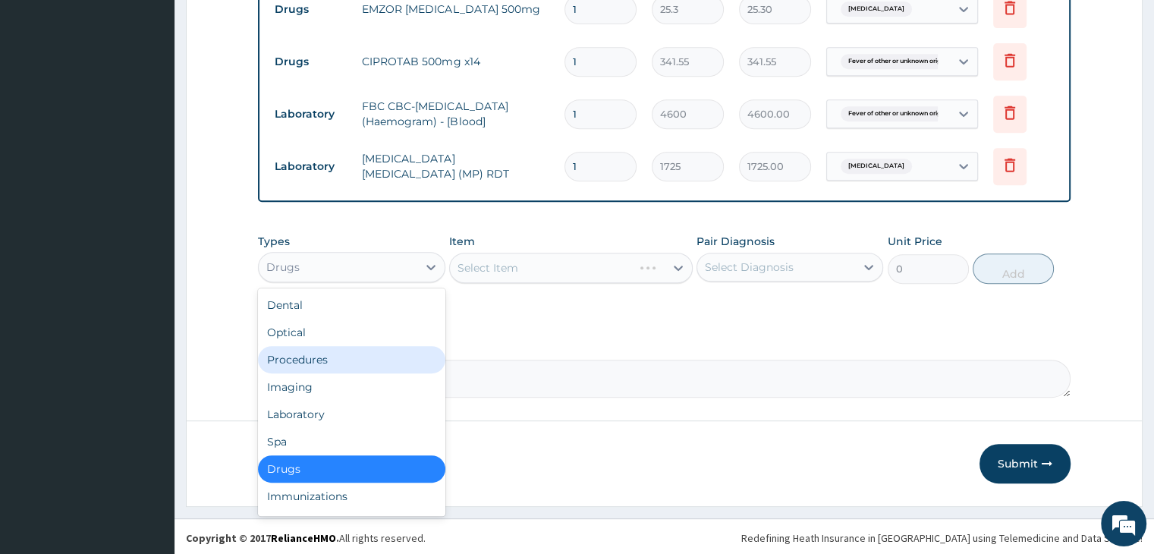
click at [334, 358] on div "Procedures" at bounding box center [351, 359] width 187 height 27
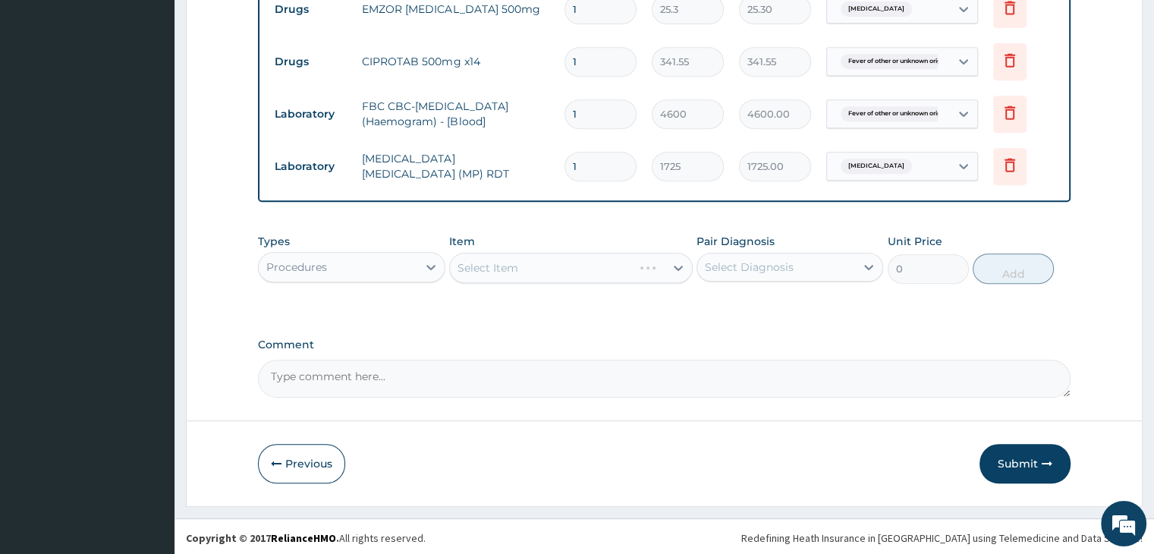
click at [563, 269] on div "Select Item" at bounding box center [570, 268] width 243 height 30
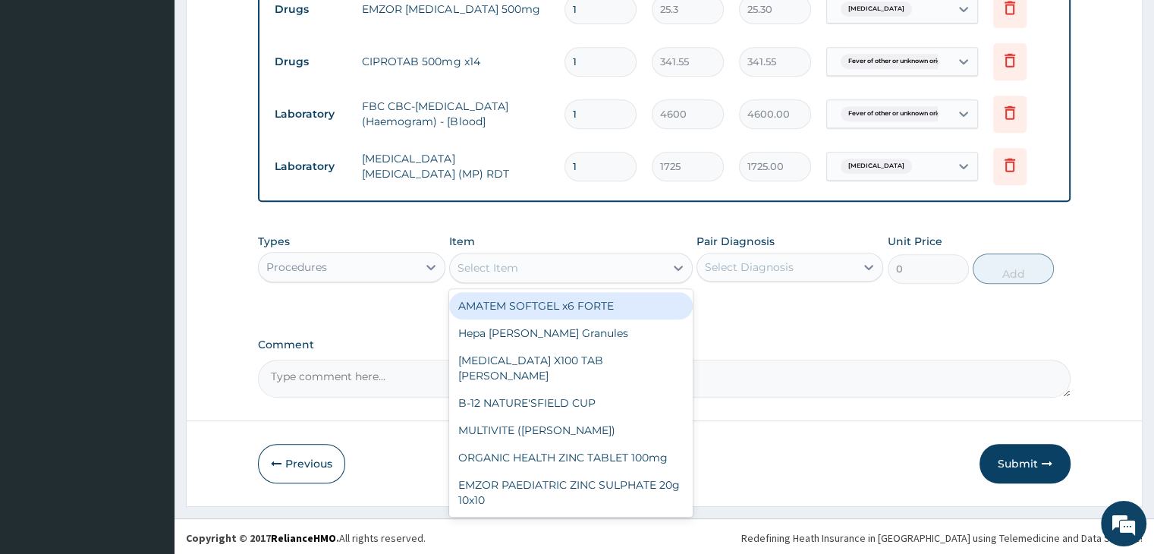
click at [564, 269] on div "Select Item" at bounding box center [557, 268] width 215 height 24
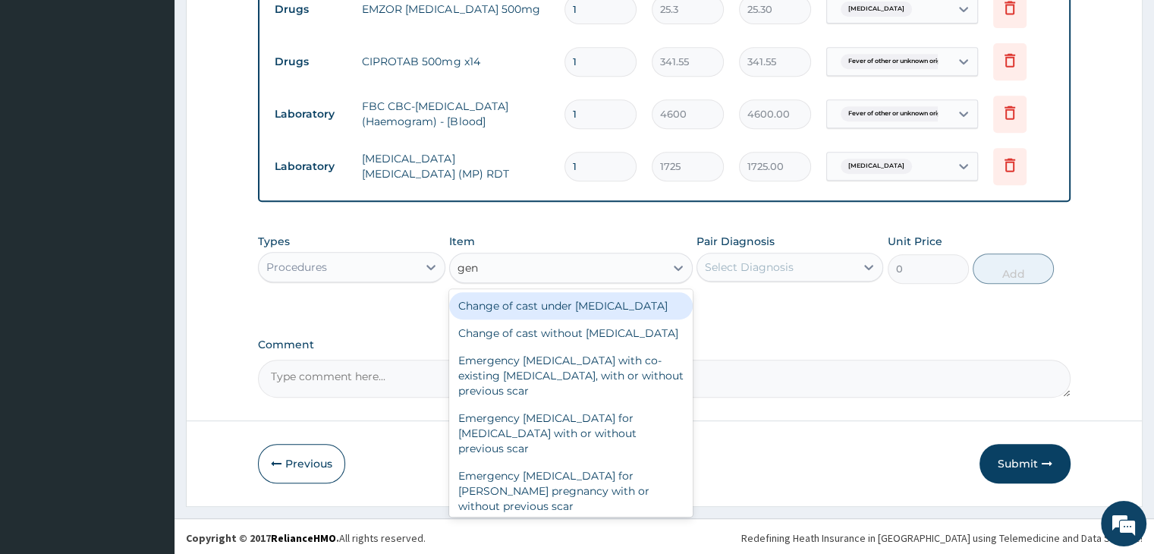
type input "gene"
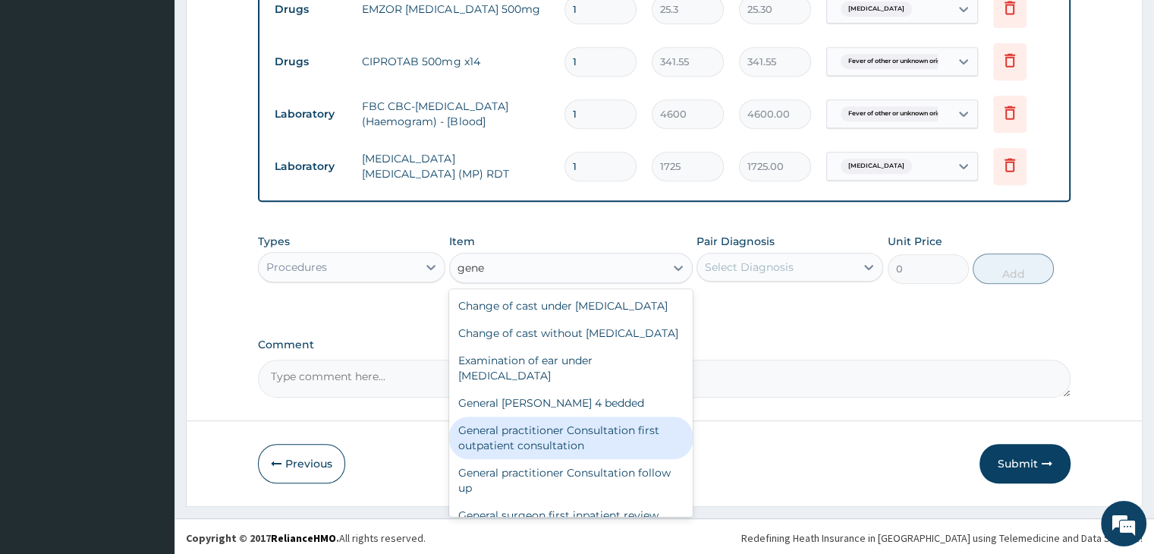
click at [534, 459] on div "General practitioner Consultation first outpatient consultation" at bounding box center [570, 437] width 243 height 42
type input "3795"
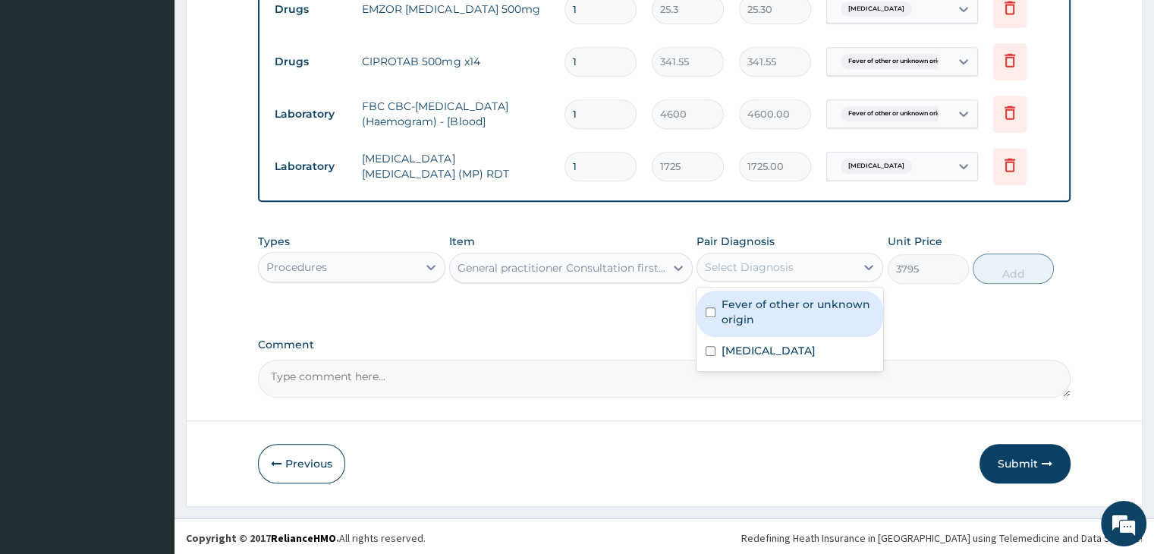
click at [764, 256] on div "Select Diagnosis" at bounding box center [776, 267] width 158 height 24
click at [770, 311] on label "Fever of other or unknown origin" at bounding box center [797, 312] width 152 height 30
checkbox input "true"
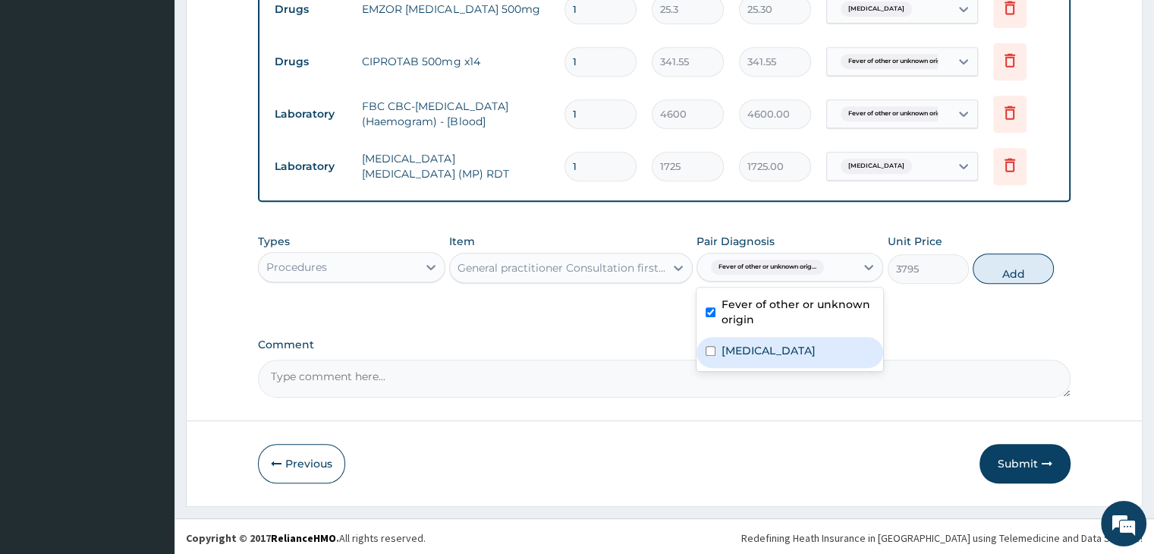
click at [772, 352] on label "[MEDICAL_DATA]" at bounding box center [768, 350] width 94 height 15
checkbox input "true"
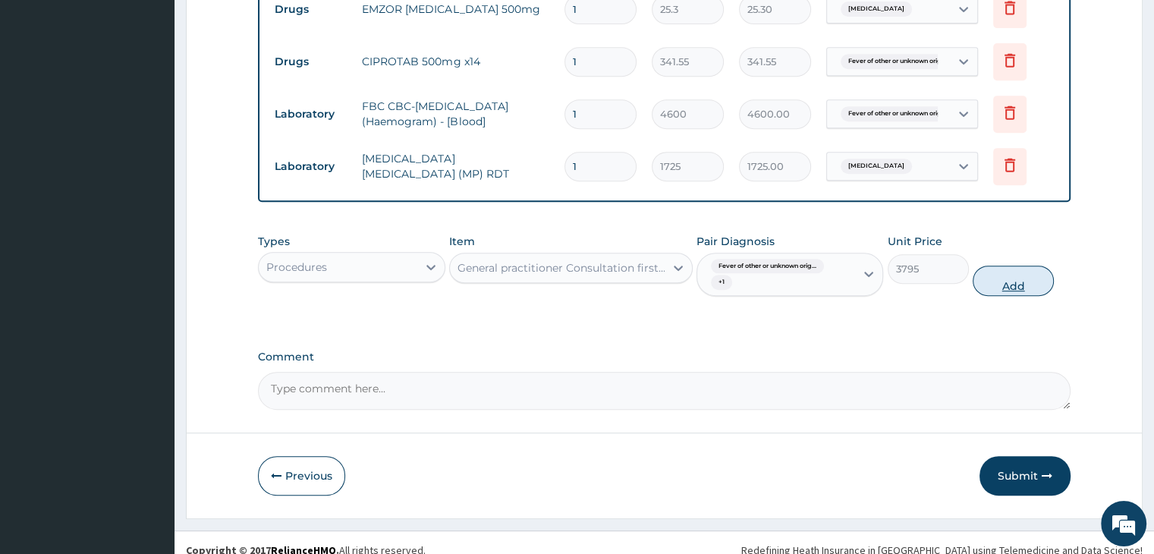
click at [1010, 274] on button "Add" at bounding box center [1012, 280] width 81 height 30
type input "0"
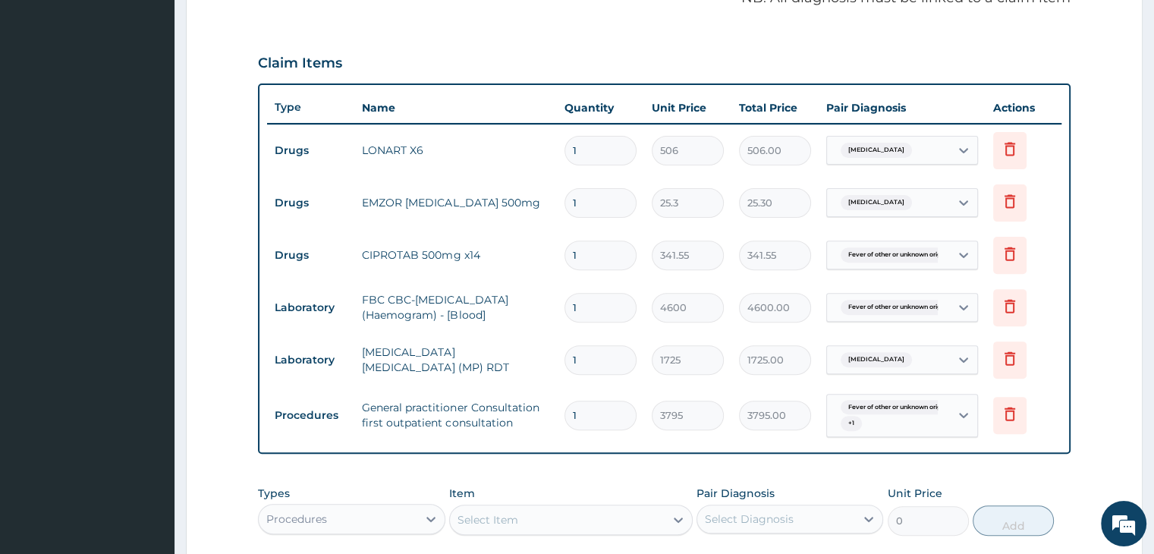
scroll to position [447, 0]
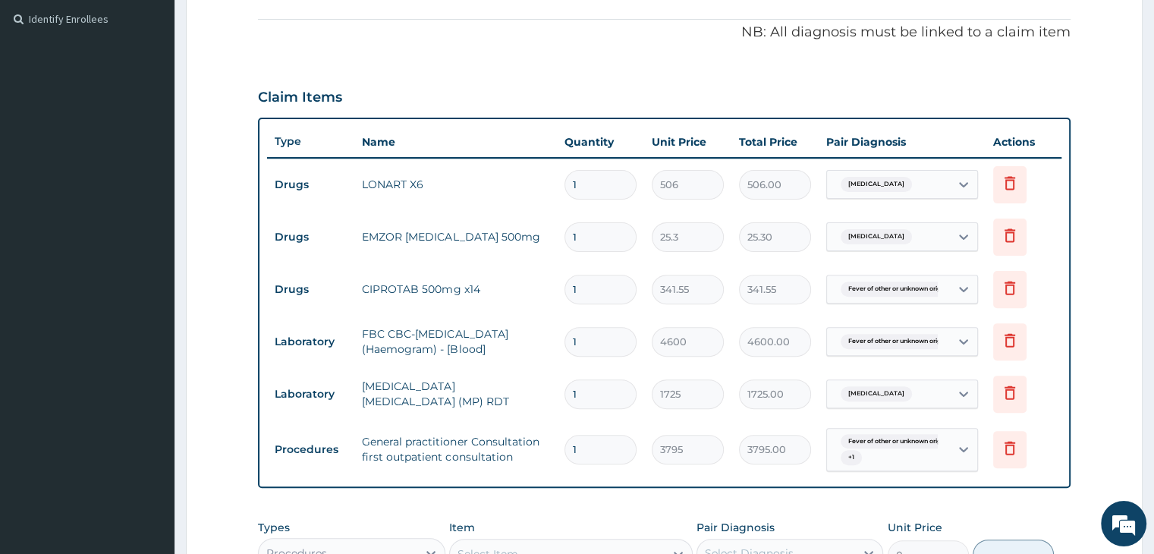
click at [614, 183] on input "1" at bounding box center [600, 185] width 72 height 30
type input "0.00"
type input "6"
type input "3036.00"
type input "6"
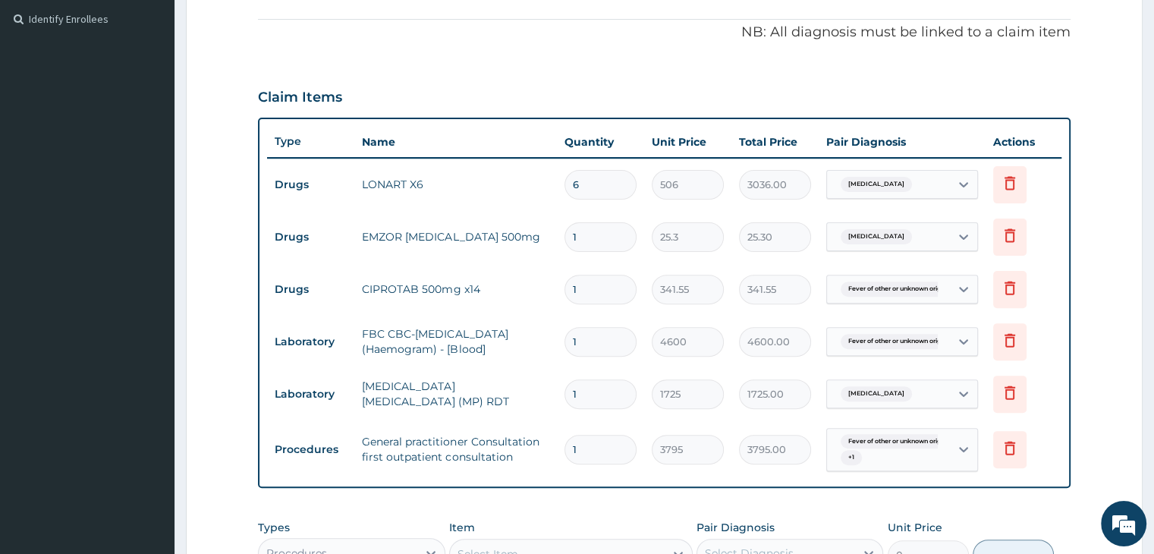
click at [602, 225] on input "1" at bounding box center [600, 237] width 72 height 30
type input "18"
type input "455.40"
type input "18"
click at [601, 298] on input "1" at bounding box center [600, 290] width 72 height 30
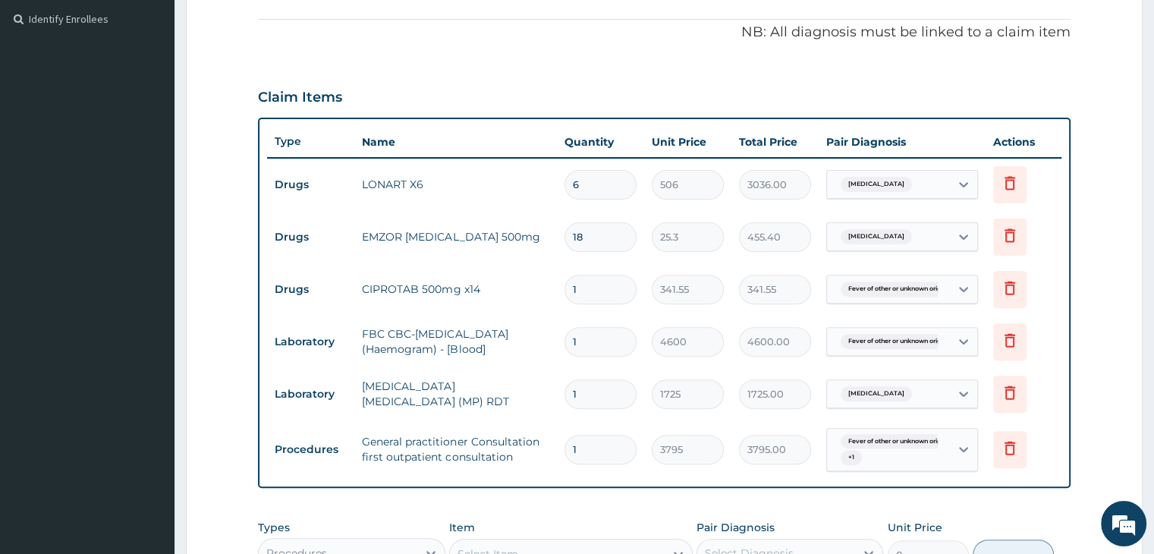
type input "14"
type input "4781.70"
type input "14"
click at [1120, 360] on form "Step 2 of 2 PA Code / Prescription Code Enter Code(Secondary Care Only) Encount…" at bounding box center [664, 213] width 957 height 1159
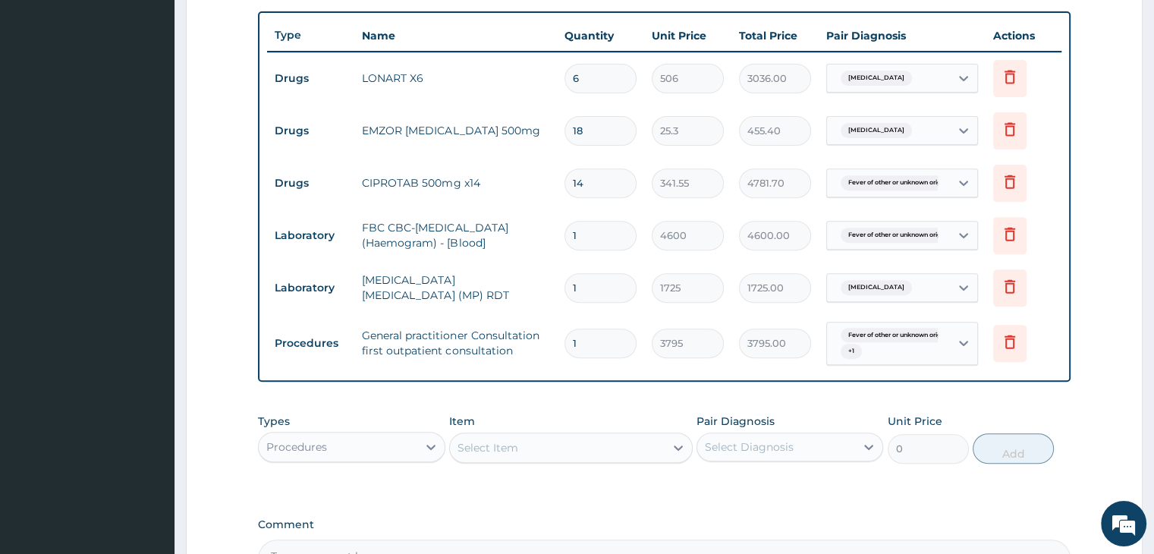
scroll to position [733, 0]
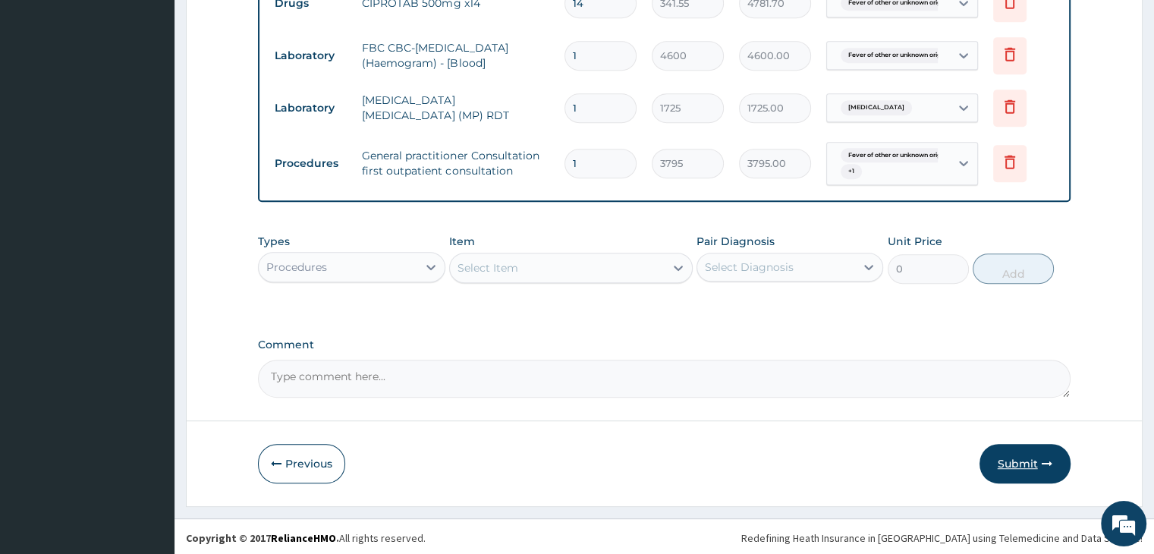
click at [1016, 454] on button "Submit" at bounding box center [1024, 463] width 91 height 39
